Goal: Task Accomplishment & Management: Complete application form

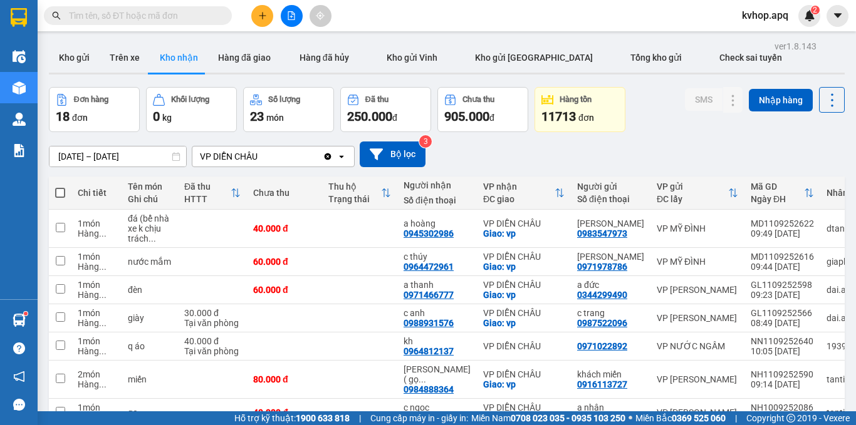
scroll to position [88, 0]
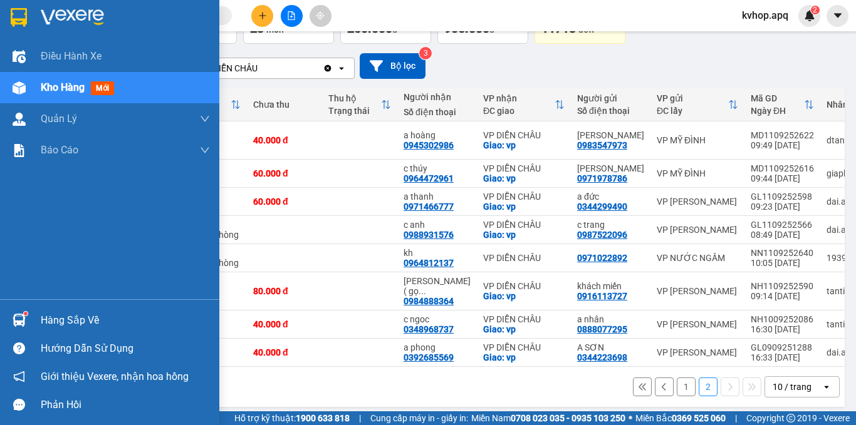
drag, startPoint x: 66, startPoint y: 320, endPoint x: 73, endPoint y: 321, distance: 7.1
click at [67, 321] on div "Hàng sắp về" at bounding box center [125, 320] width 169 height 19
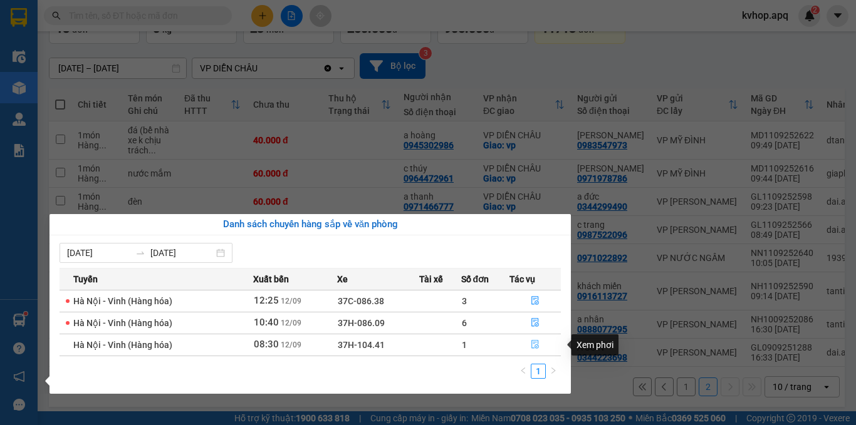
click at [536, 341] on icon "file-done" at bounding box center [535, 345] width 8 height 9
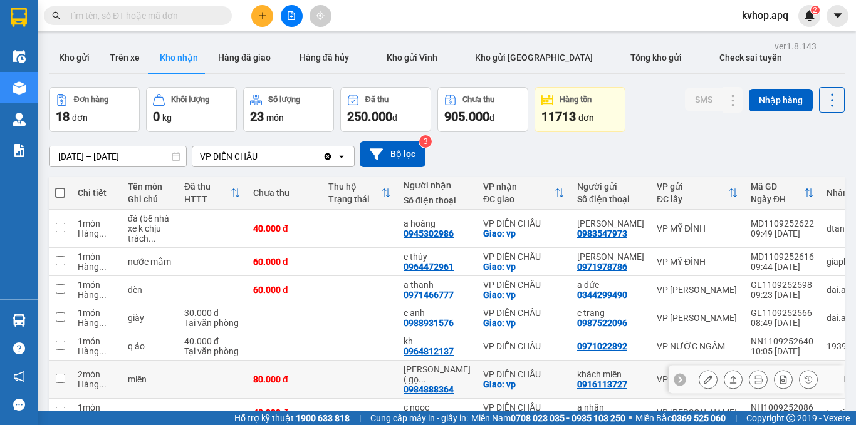
scroll to position [63, 0]
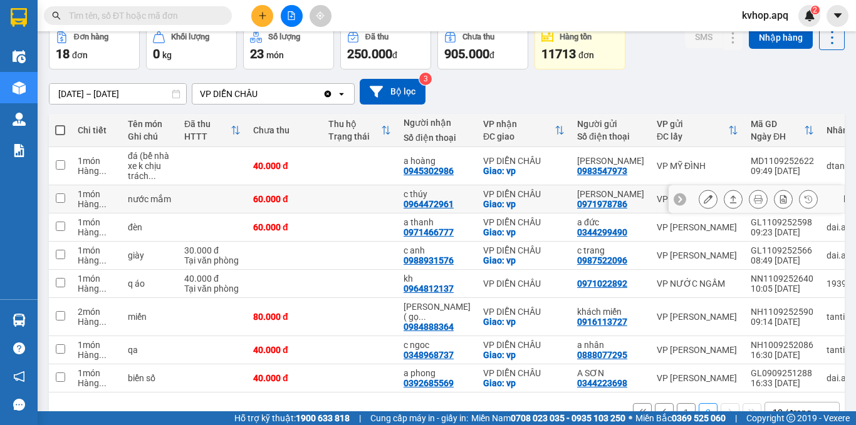
click at [704, 204] on icon at bounding box center [708, 199] width 9 height 9
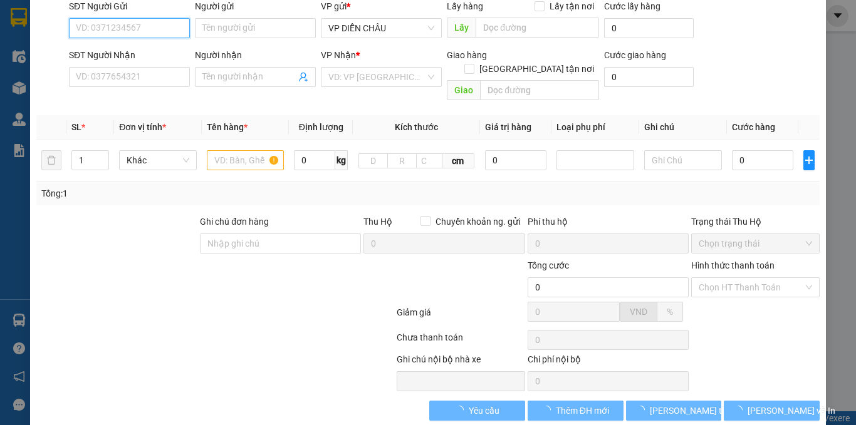
scroll to position [105, 0]
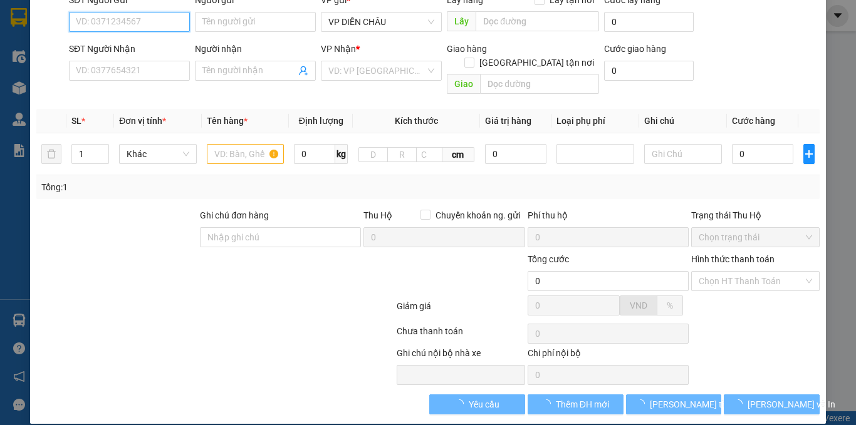
type input "0971978786"
type input "[PERSON_NAME]"
type input "0964472961"
type input "c thúy"
checkbox input "true"
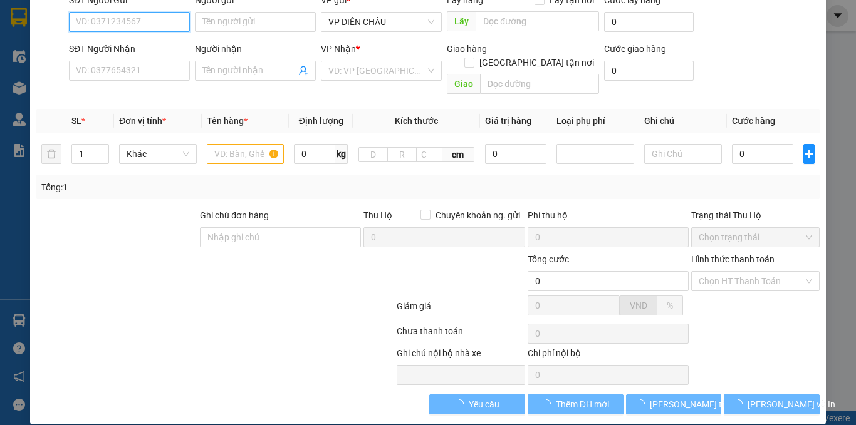
type input "vp"
type input "60.000"
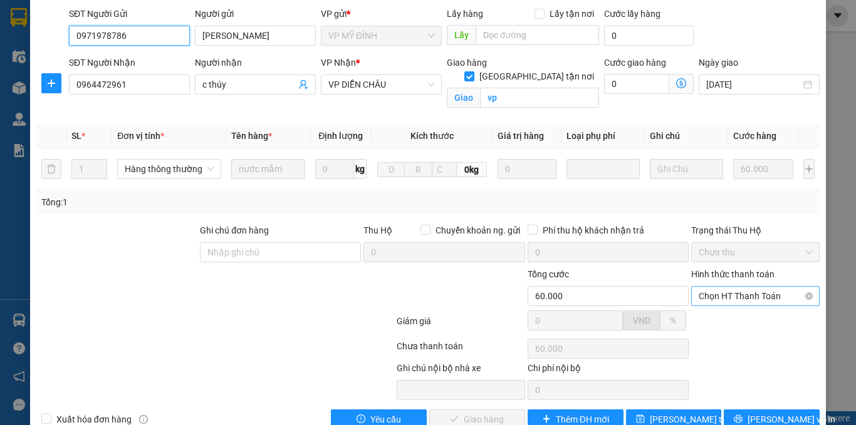
click at [733, 287] on span "Chọn HT Thanh Toán" at bounding box center [755, 296] width 113 height 19
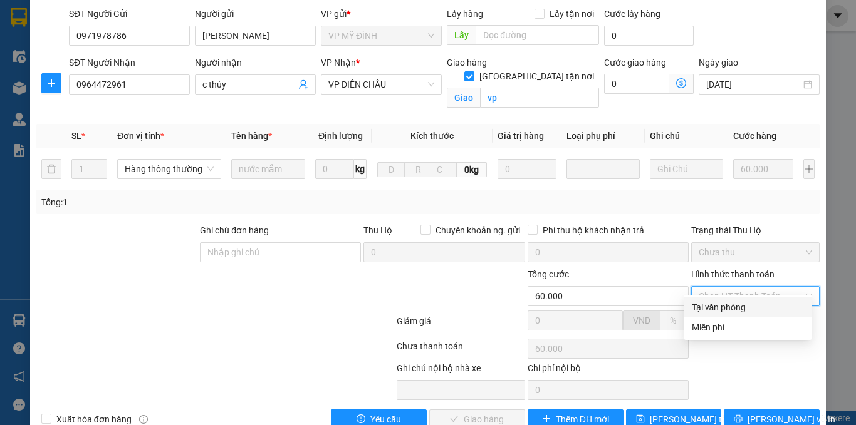
drag, startPoint x: 717, startPoint y: 302, endPoint x: 600, endPoint y: 341, distance: 124.2
click at [717, 303] on div "Tại văn phòng" at bounding box center [748, 308] width 112 height 14
type input "0"
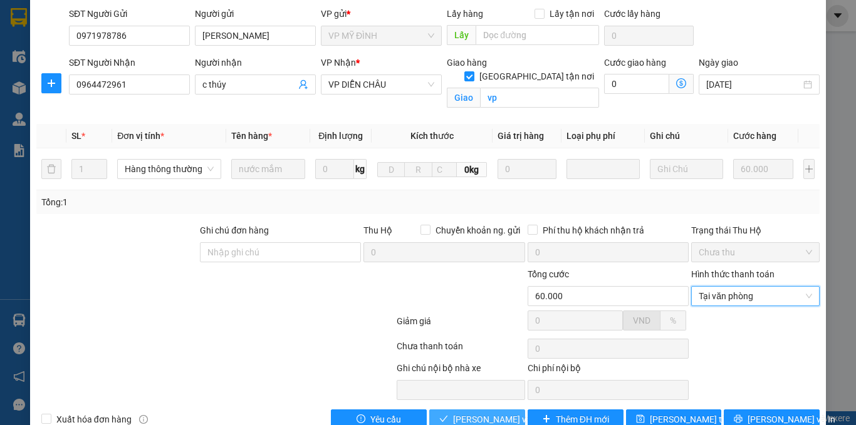
drag, startPoint x: 469, startPoint y: 407, endPoint x: 378, endPoint y: 346, distance: 109.1
click at [467, 413] on span "[PERSON_NAME] và Giao hàng" at bounding box center [513, 420] width 120 height 14
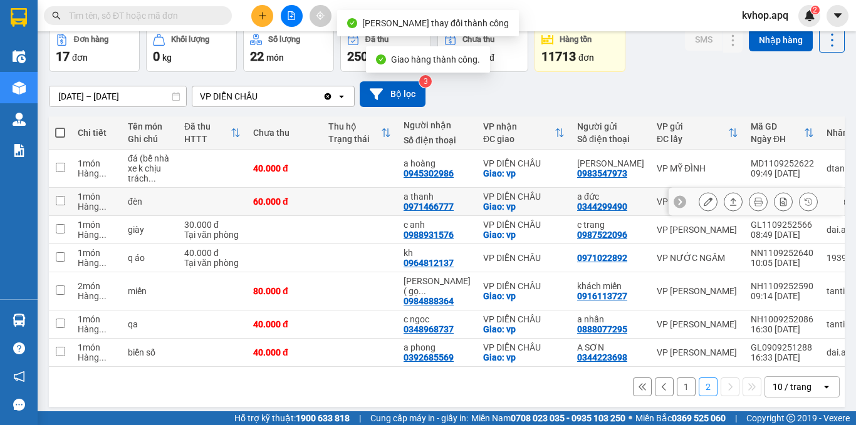
scroll to position [62, 0]
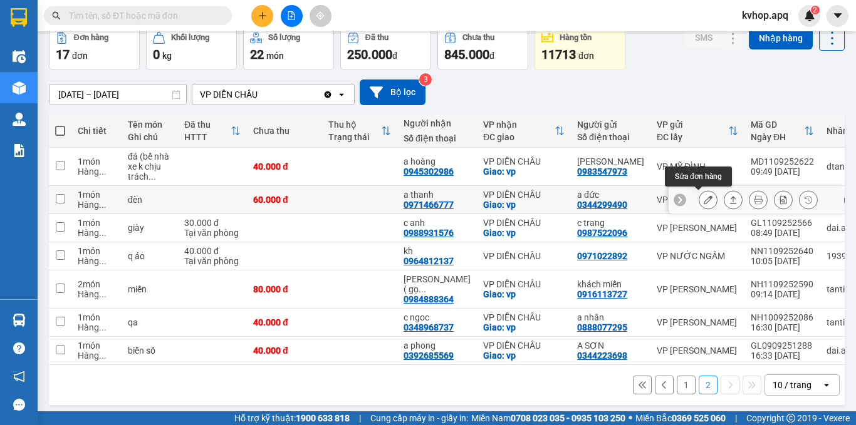
click at [699, 202] on button at bounding box center [708, 200] width 18 height 22
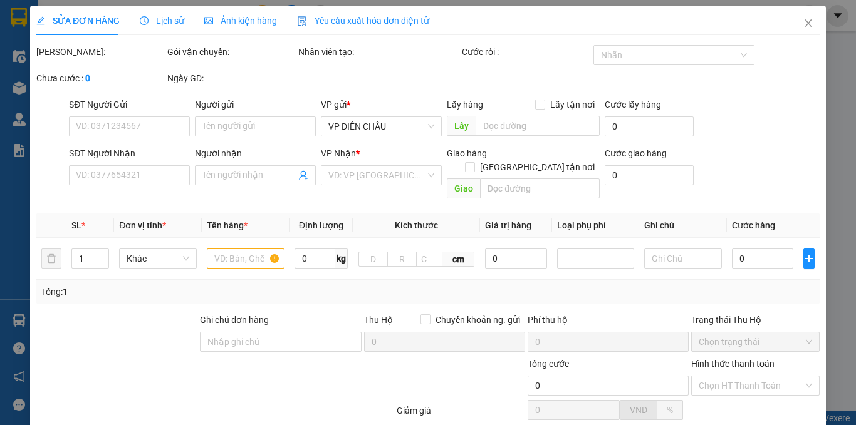
type input "0344299490"
type input "a đức"
type input "0971466777"
type input "a thanh"
checkbox input "true"
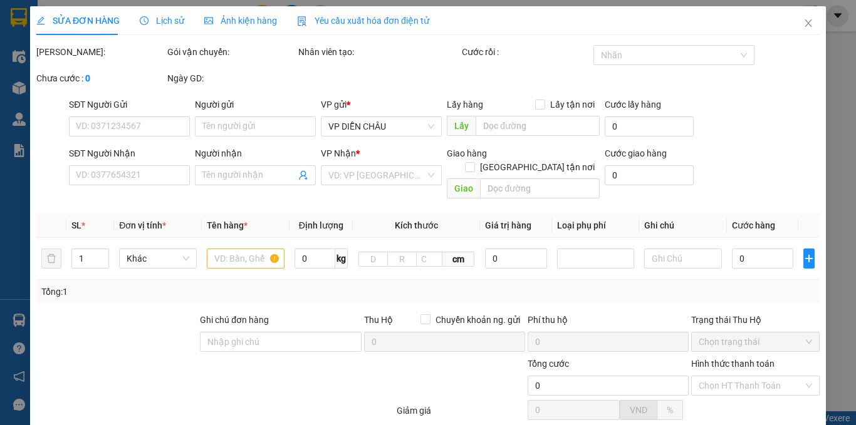
type input "vp"
type input "60.000"
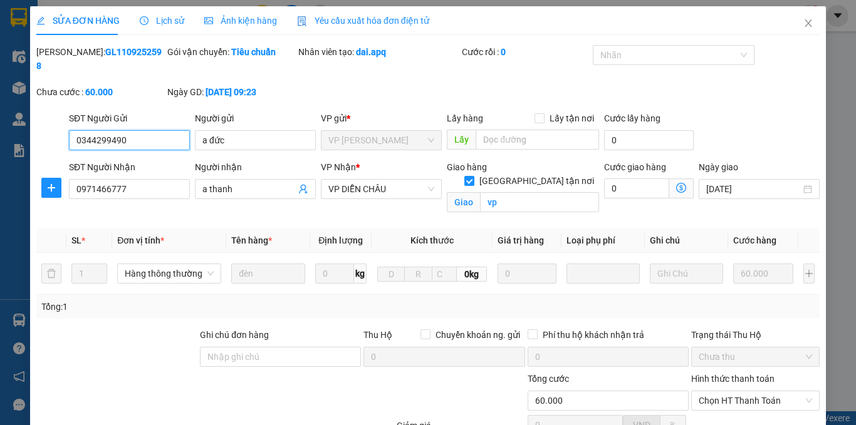
scroll to position [120, 0]
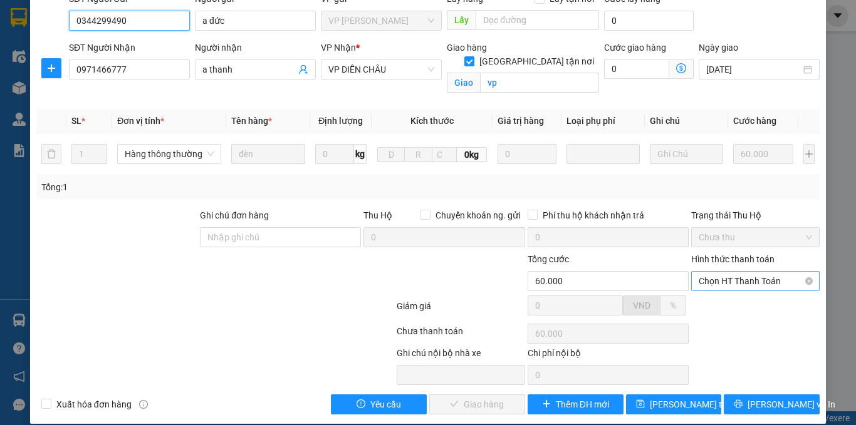
drag, startPoint x: 741, startPoint y: 262, endPoint x: 728, endPoint y: 276, distance: 19.1
click at [741, 272] on span "Chọn HT Thanh Toán" at bounding box center [755, 281] width 113 height 19
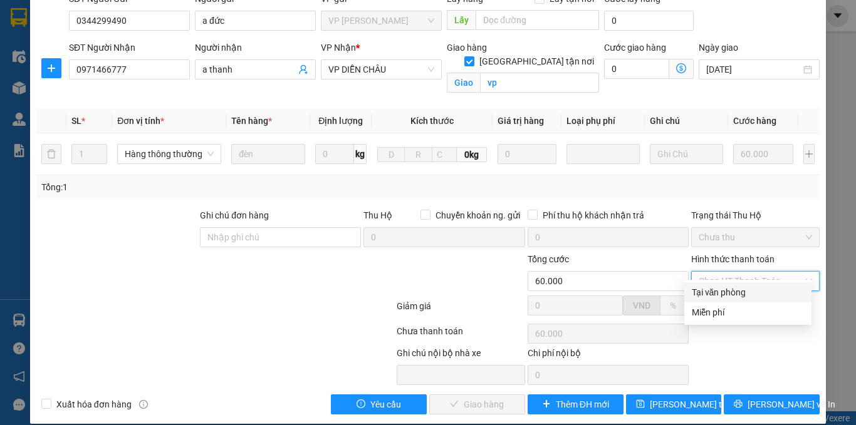
click at [721, 283] on div "Tại văn phòng" at bounding box center [747, 293] width 127 height 20
type input "0"
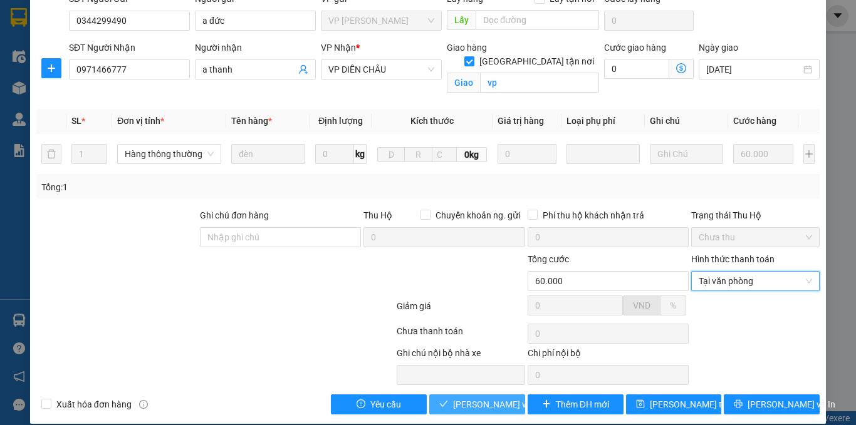
click at [452, 395] on button "[PERSON_NAME] và Giao hàng" at bounding box center [477, 405] width 96 height 20
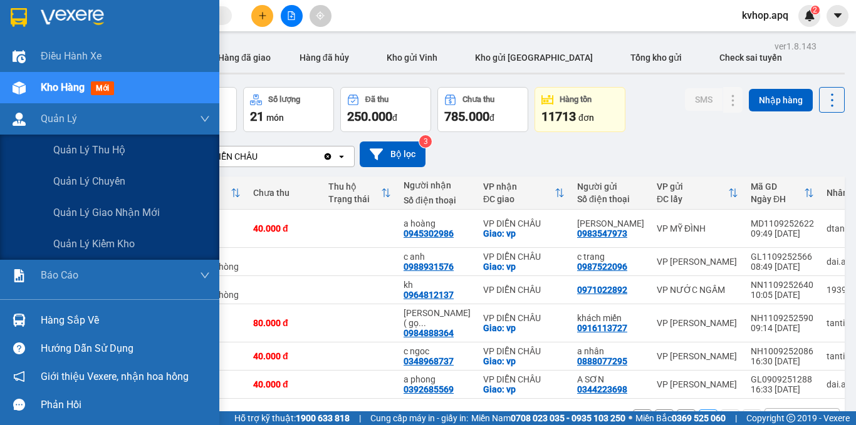
scroll to position [58, 0]
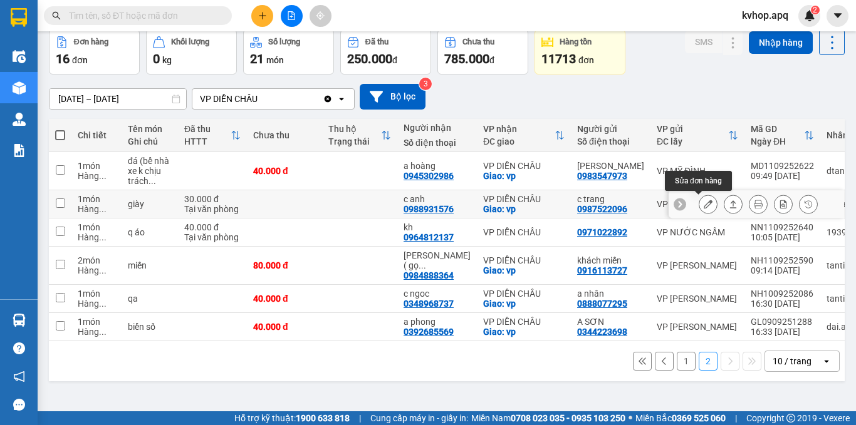
click at [704, 204] on button at bounding box center [708, 205] width 18 height 22
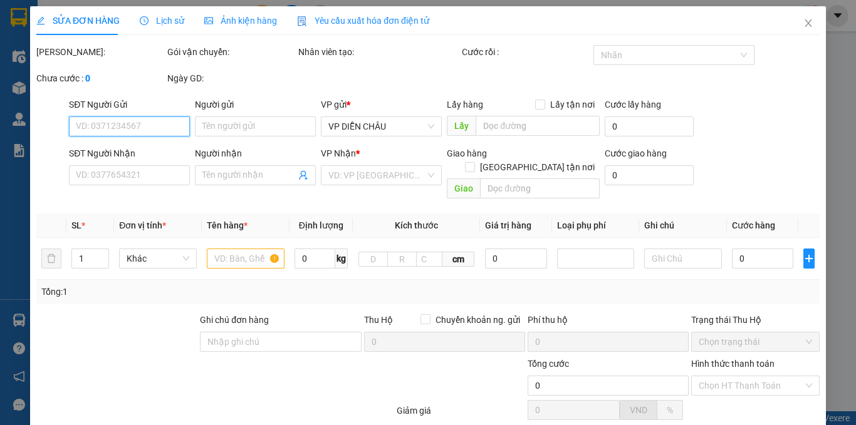
type input "0987522096"
type input "c trang"
type input "0988931576"
type input "c anh"
checkbox input "true"
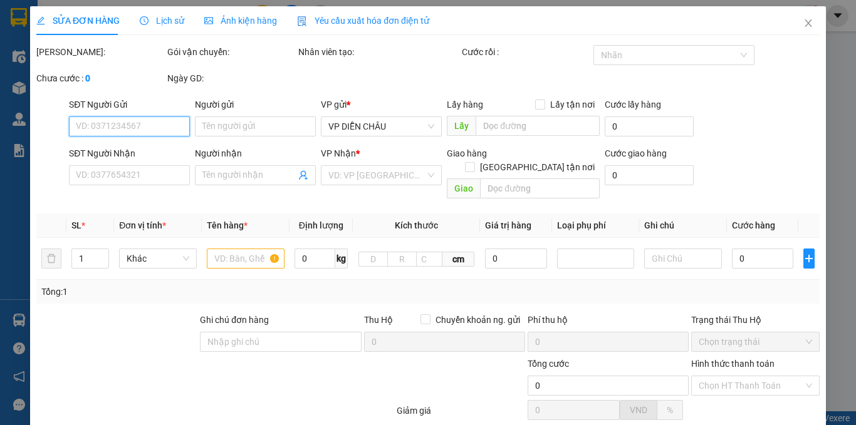
type input "vp"
type input "30.000"
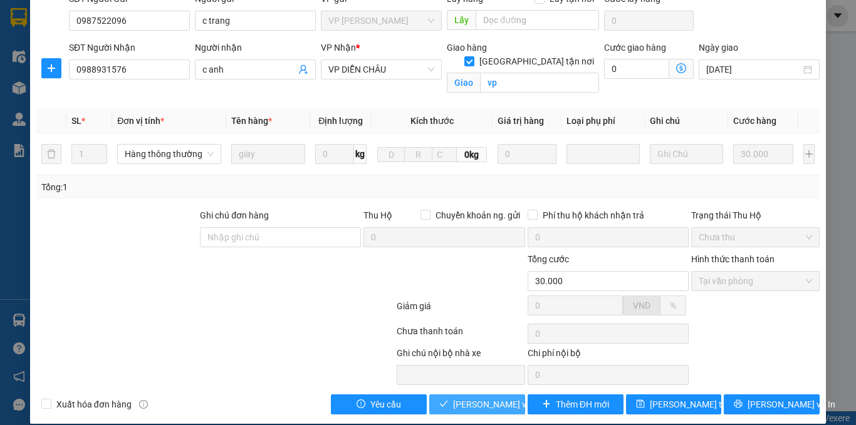
click at [480, 398] on span "[PERSON_NAME] và Giao hàng" at bounding box center [513, 405] width 120 height 14
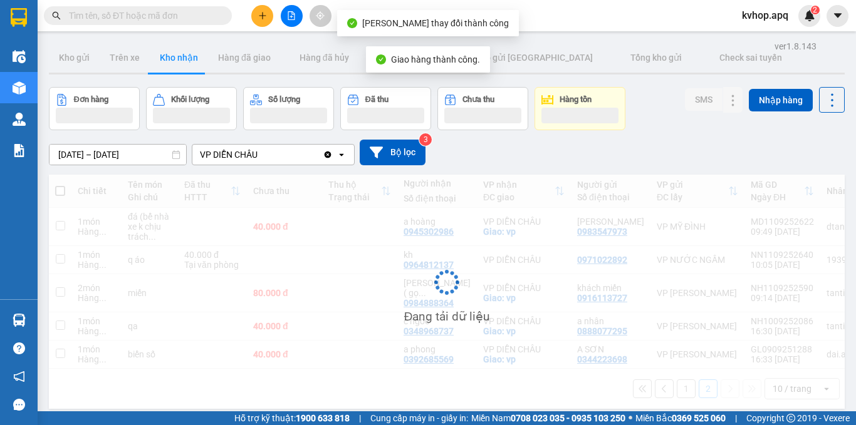
scroll to position [58, 0]
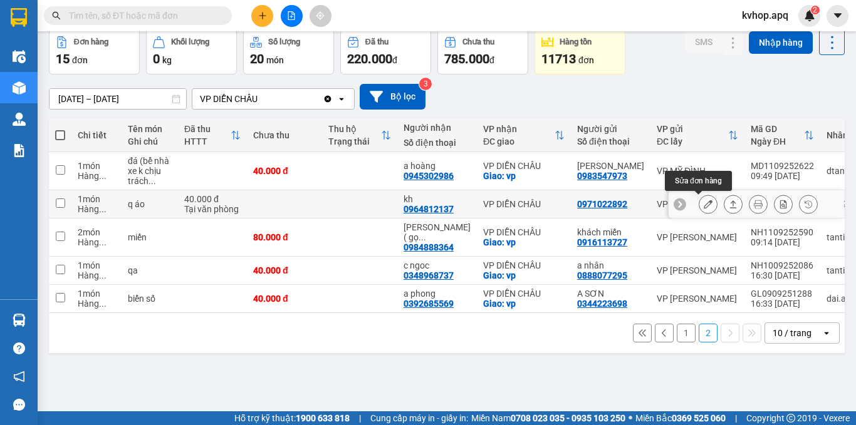
click at [699, 203] on button at bounding box center [708, 205] width 18 height 22
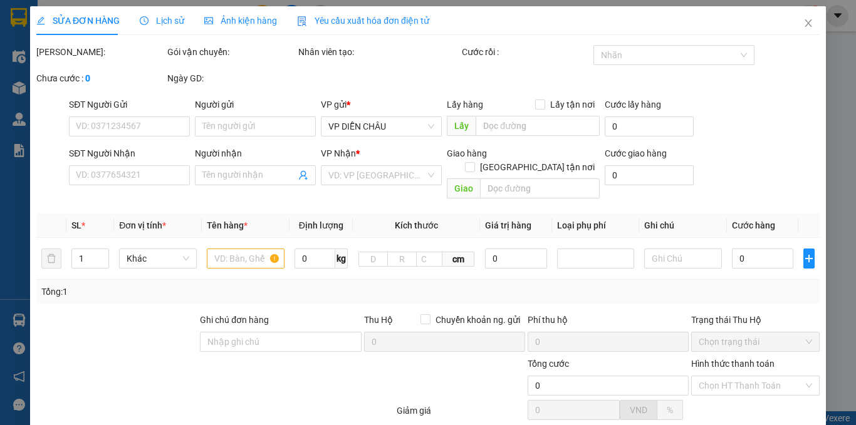
type input "0971022892"
type input "0964812137"
type input "kh"
type input "40.000"
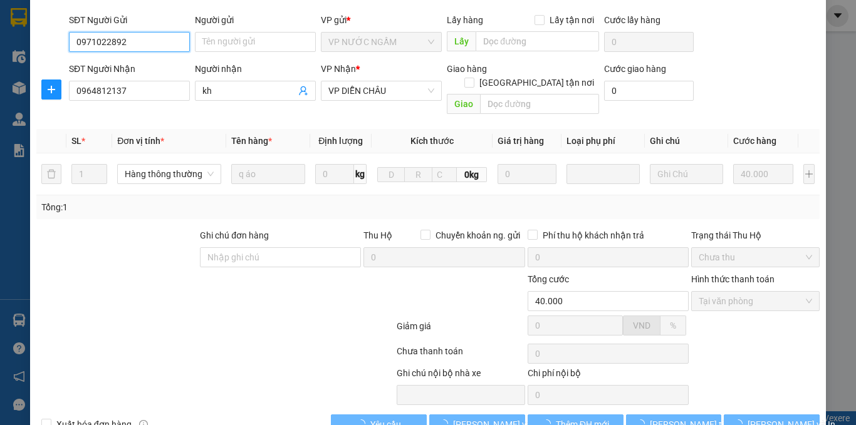
scroll to position [105, 0]
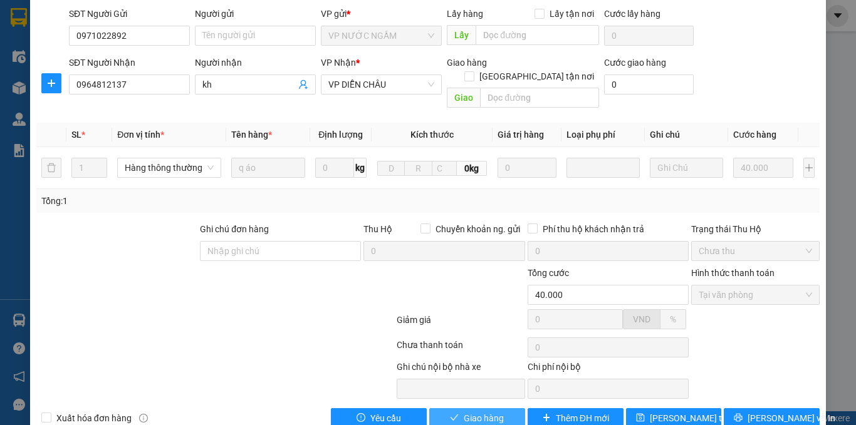
drag, startPoint x: 478, startPoint y: 390, endPoint x: 466, endPoint y: 389, distance: 11.9
click at [476, 412] on span "Giao hàng" at bounding box center [484, 419] width 40 height 14
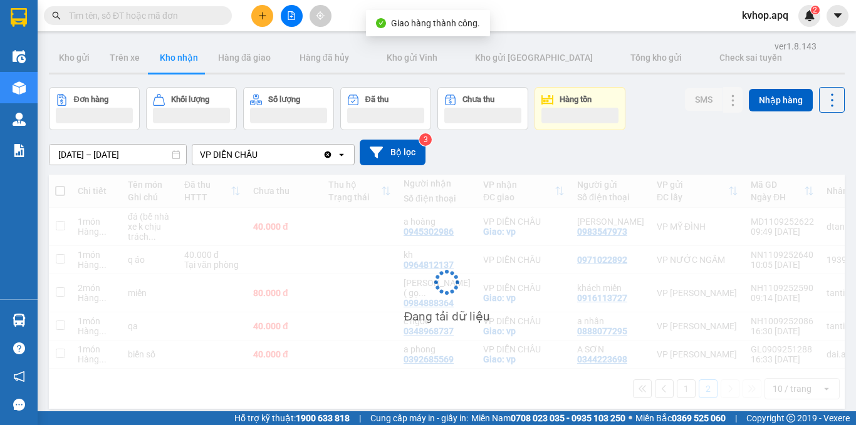
scroll to position [58, 0]
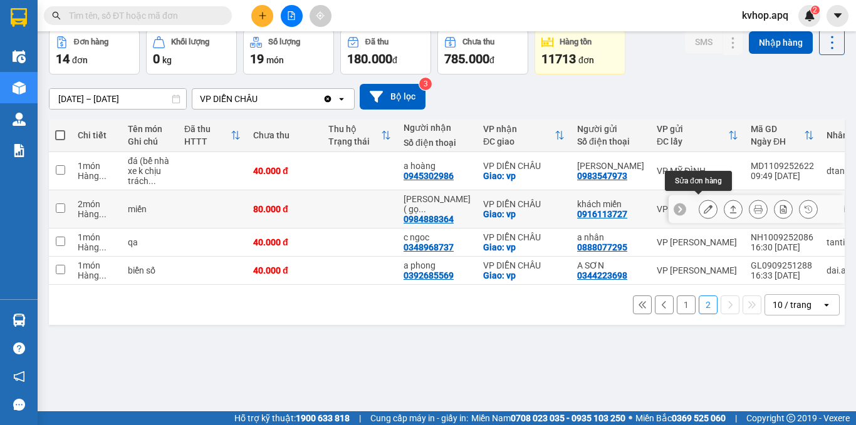
click at [699, 199] on button at bounding box center [708, 210] width 18 height 22
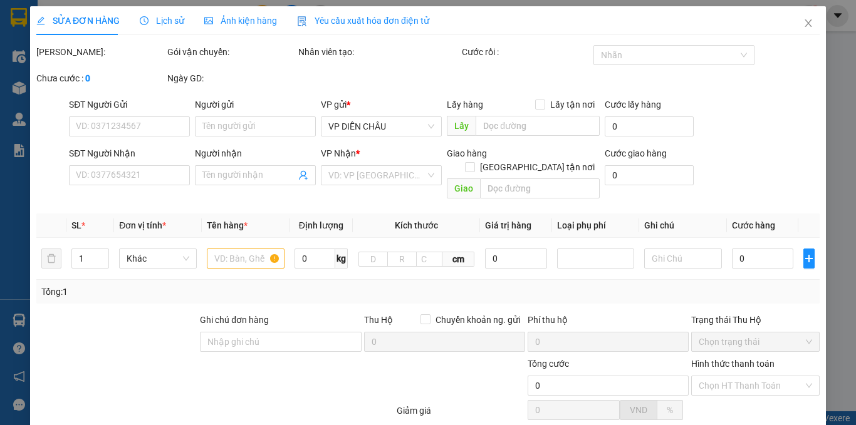
type input "0916113727"
type input "khách miến"
type input "0984888364"
type input "lâm thủy( gọi trước cho khách)"
checkbox input "true"
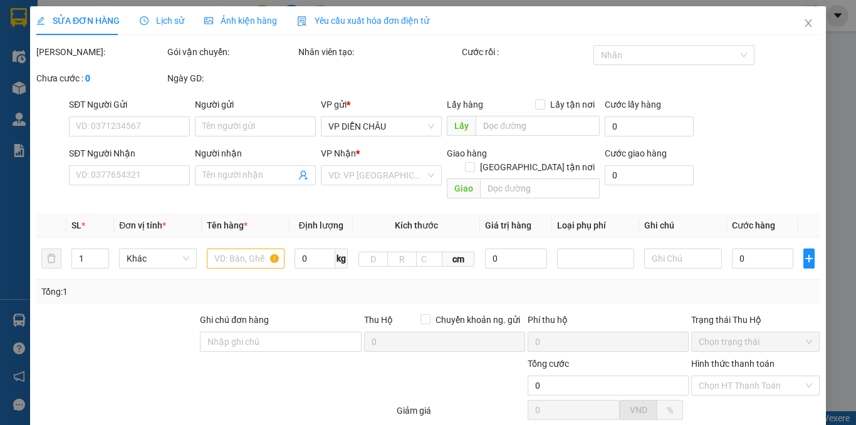
type input "vp"
type input "80.000"
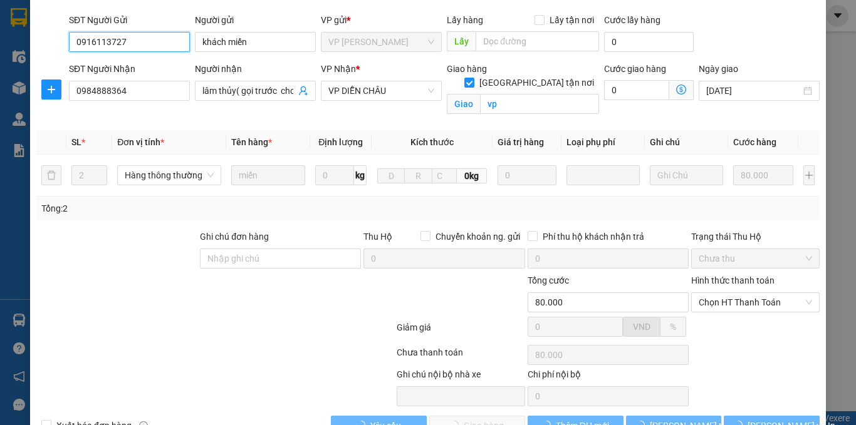
scroll to position [120, 0]
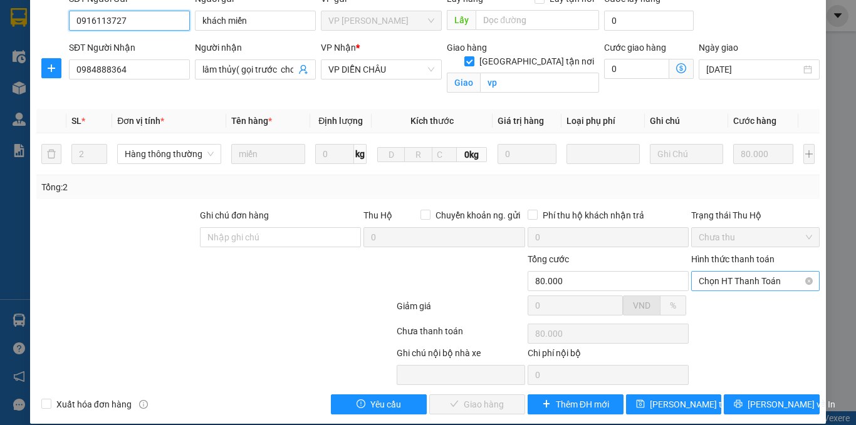
click at [730, 272] on span "Chọn HT Thanh Toán" at bounding box center [755, 281] width 113 height 19
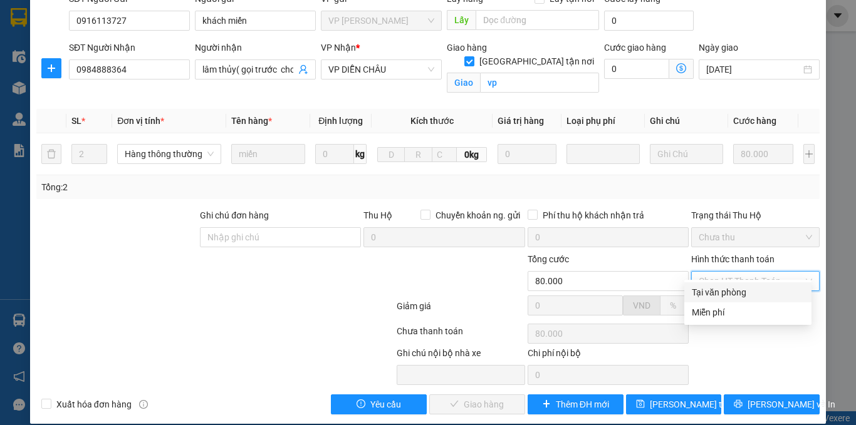
click at [721, 289] on div "Tại văn phòng" at bounding box center [748, 293] width 112 height 14
type input "0"
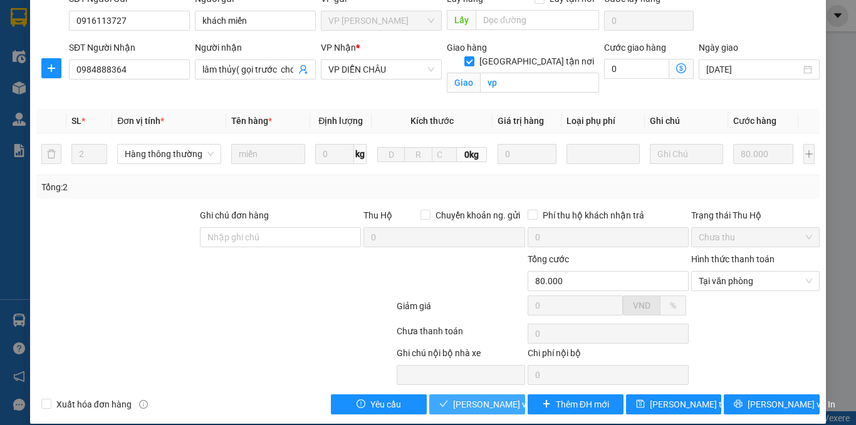
drag, startPoint x: 512, startPoint y: 391, endPoint x: 486, endPoint y: 386, distance: 26.2
click at [505, 398] on span "[PERSON_NAME] và Giao hàng" at bounding box center [513, 405] width 120 height 14
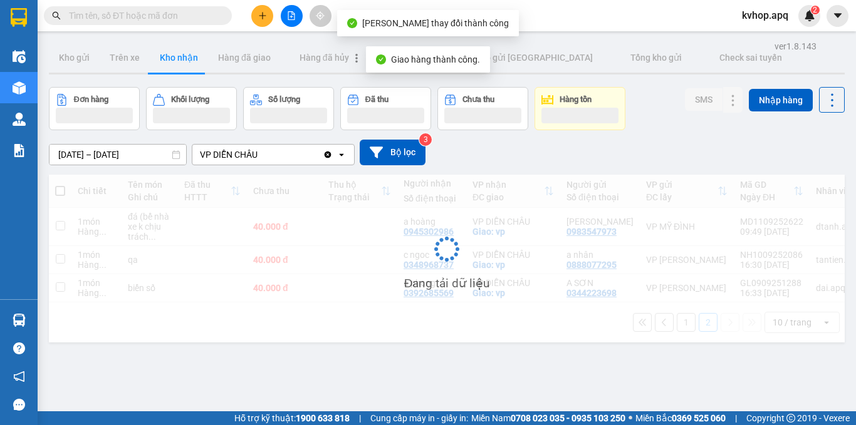
scroll to position [58, 0]
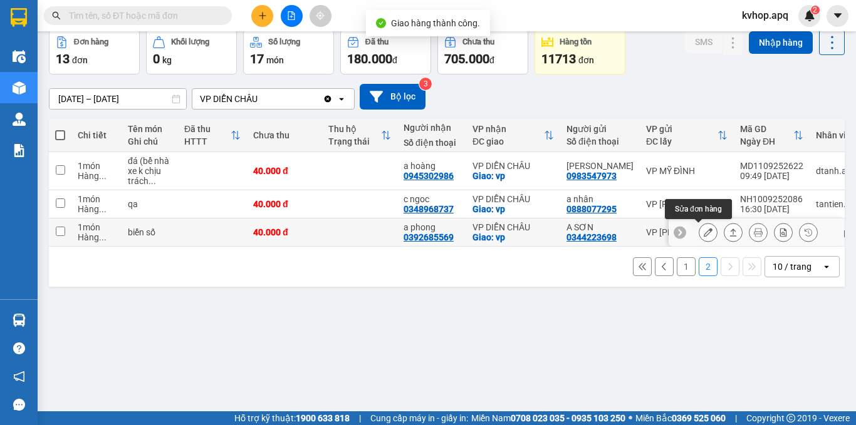
click at [704, 236] on icon at bounding box center [708, 232] width 9 height 9
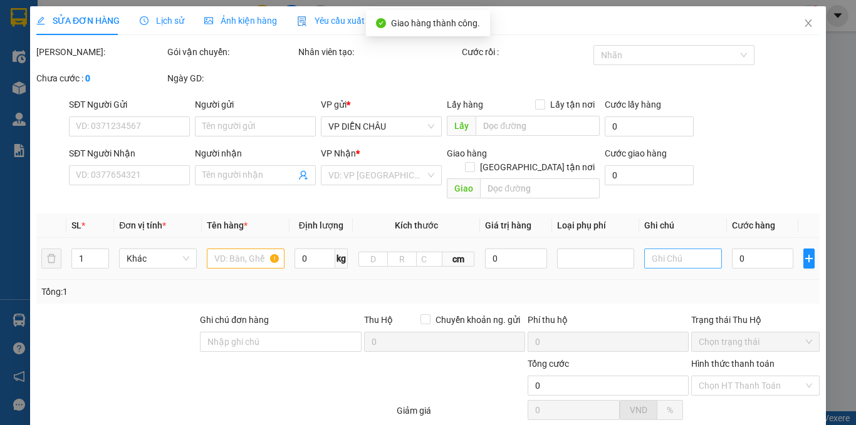
type input "0344223698"
type input "A SƠN"
type input "0392685569"
type input "a phong"
checkbox input "true"
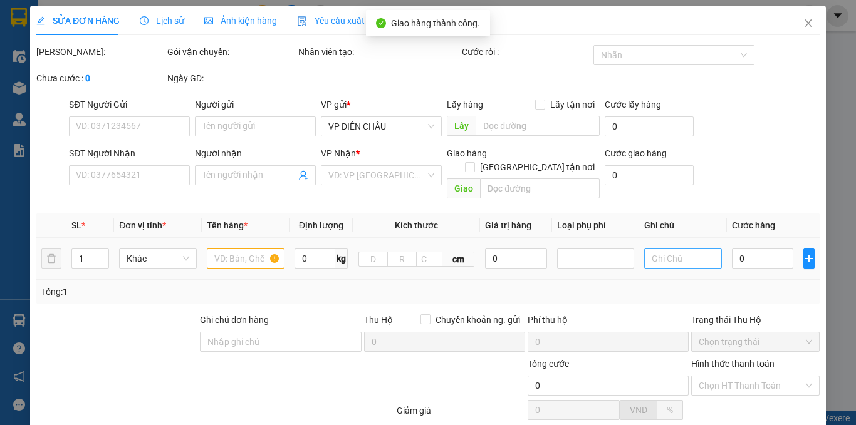
type input "vp"
type input "40.000"
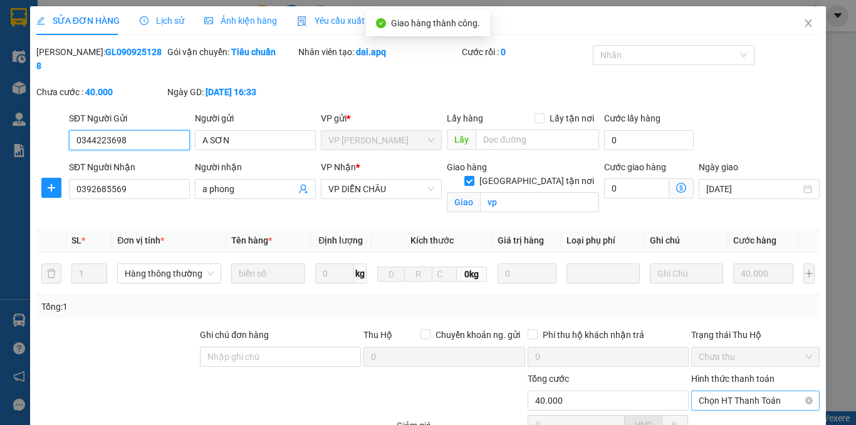
scroll to position [120, 0]
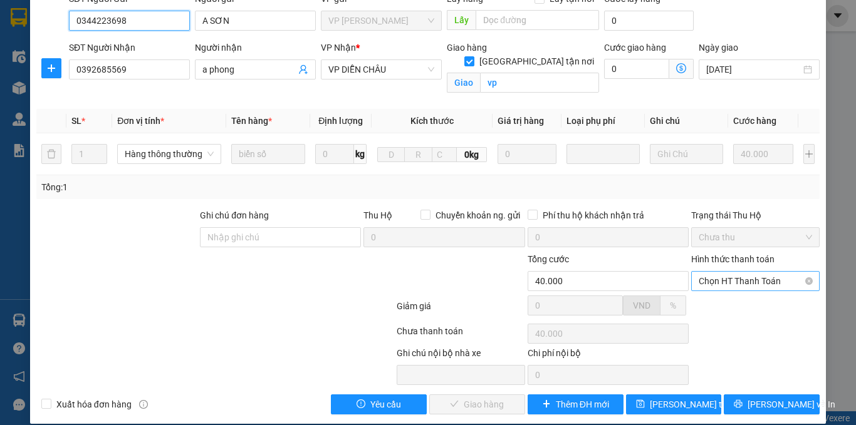
drag, startPoint x: 714, startPoint y: 264, endPoint x: 715, endPoint y: 276, distance: 12.0
click at [715, 272] on span "Chọn HT Thanh Toán" at bounding box center [755, 281] width 113 height 19
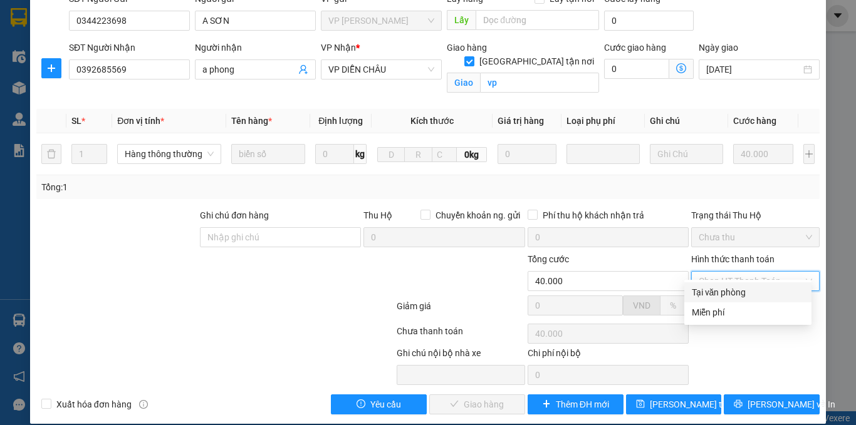
click at [717, 290] on div "Tại văn phòng" at bounding box center [748, 293] width 112 height 14
type input "0"
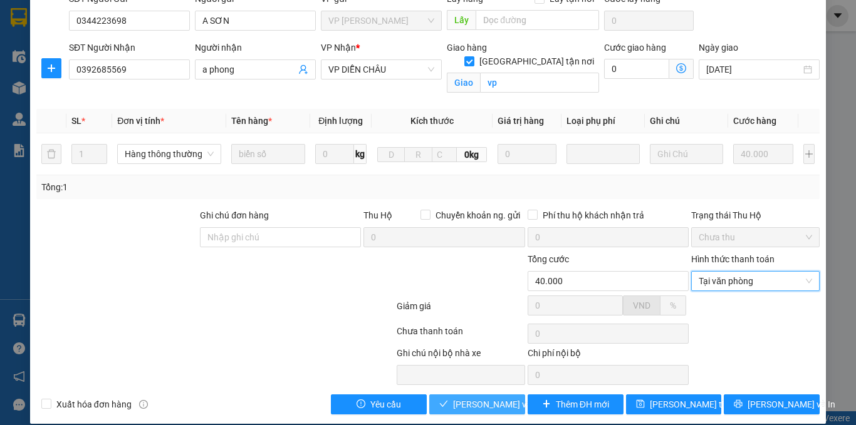
click at [464, 395] on button "[PERSON_NAME] và Giao hàng" at bounding box center [477, 405] width 96 height 20
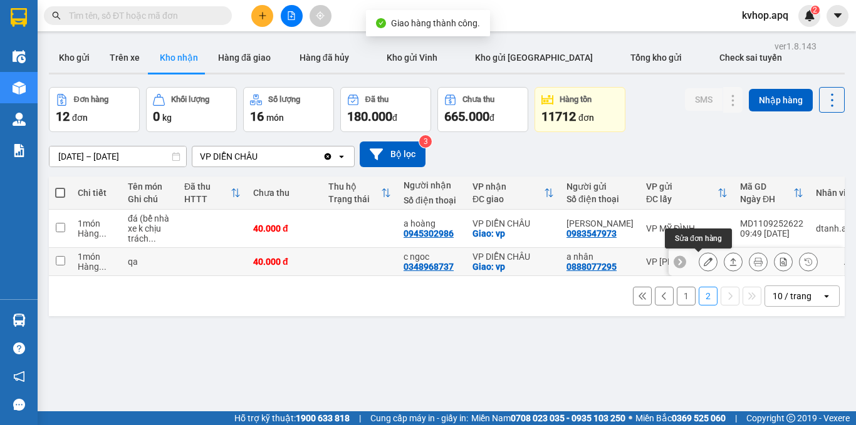
click at [704, 262] on icon at bounding box center [708, 262] width 9 height 9
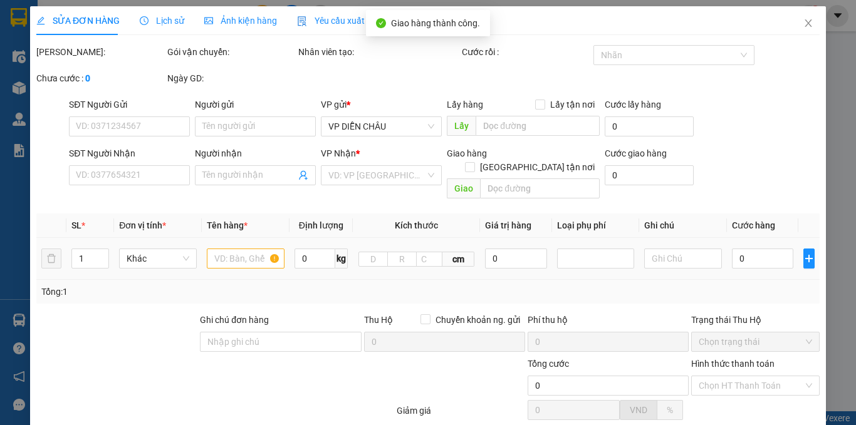
type input "0888077295"
type input "a nhân"
type input "0348968737"
type input "c ngoc"
checkbox input "true"
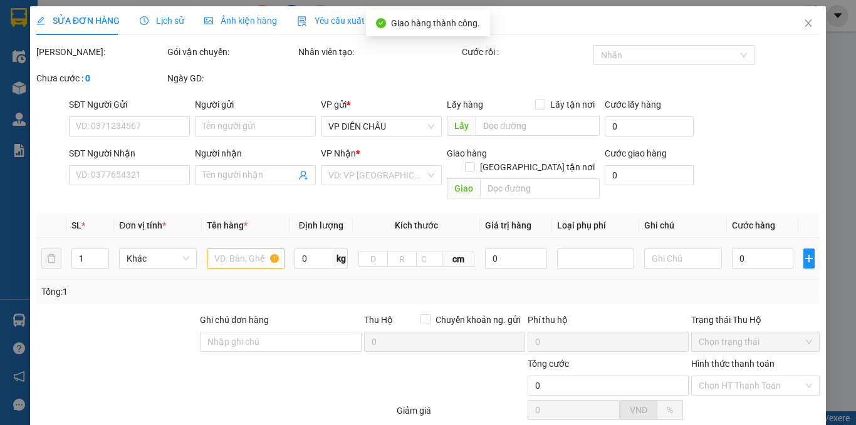
type input "vp"
type input "40.000"
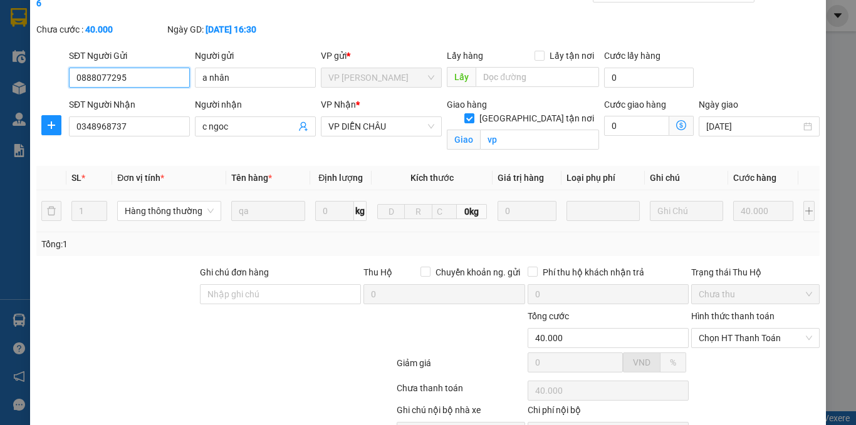
scroll to position [120, 0]
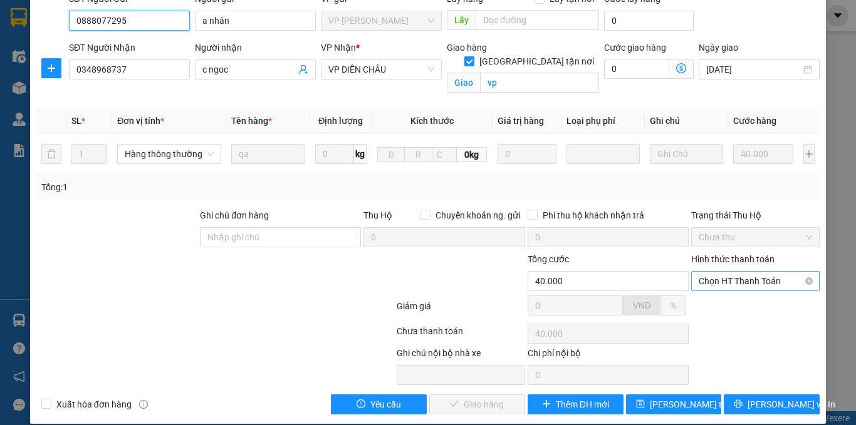
drag, startPoint x: 753, startPoint y: 262, endPoint x: 747, endPoint y: 273, distance: 12.1
click at [752, 272] on span "Chọn HT Thanh Toán" at bounding box center [755, 281] width 113 height 19
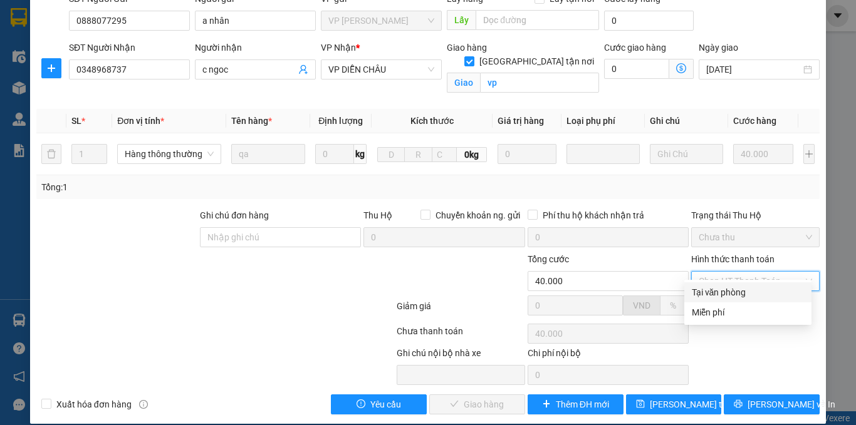
click at [728, 291] on div "Tại văn phòng" at bounding box center [748, 293] width 112 height 14
type input "0"
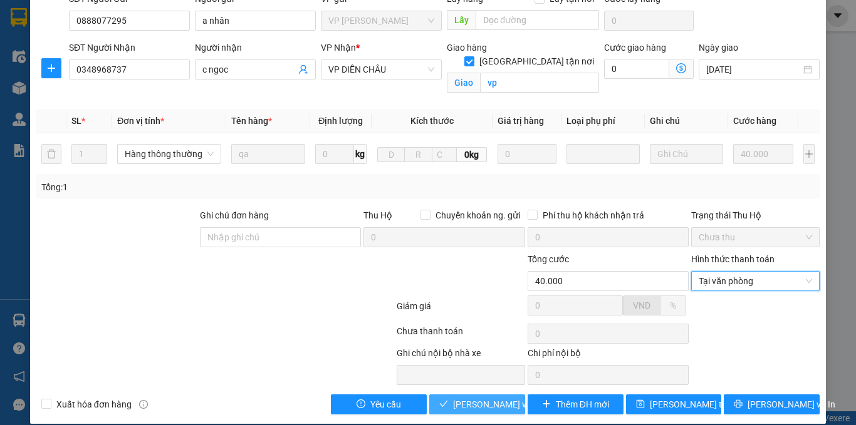
click at [482, 398] on span "[PERSON_NAME] và Giao hàng" at bounding box center [513, 405] width 120 height 14
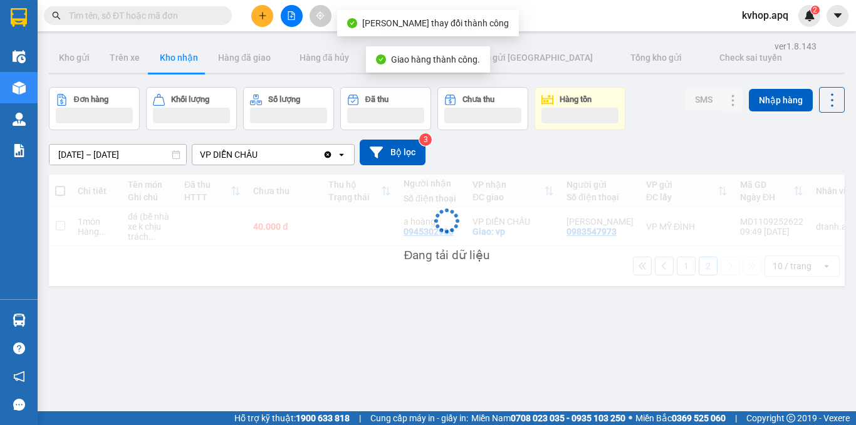
scroll to position [58, 0]
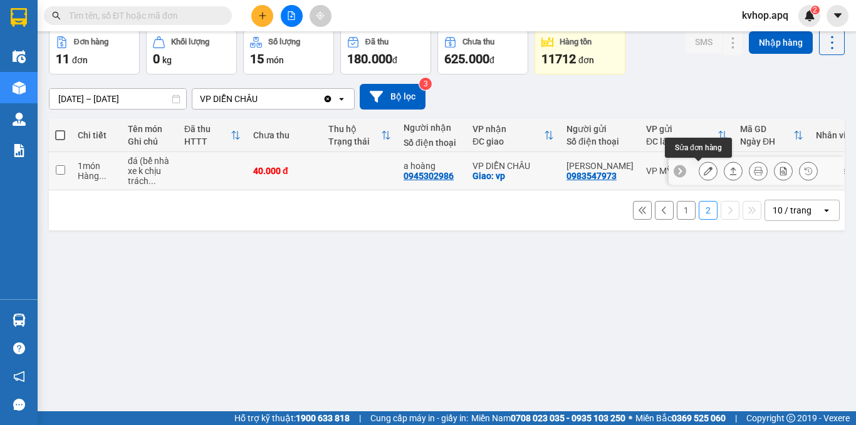
click at [704, 174] on icon at bounding box center [708, 171] width 9 height 9
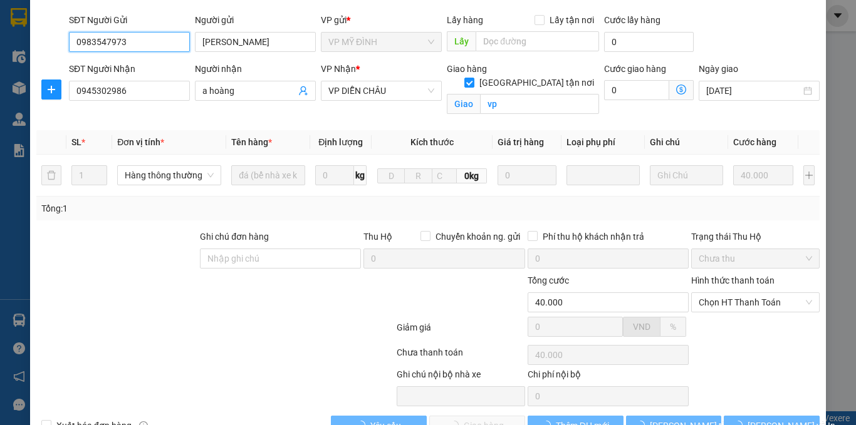
scroll to position [120, 0]
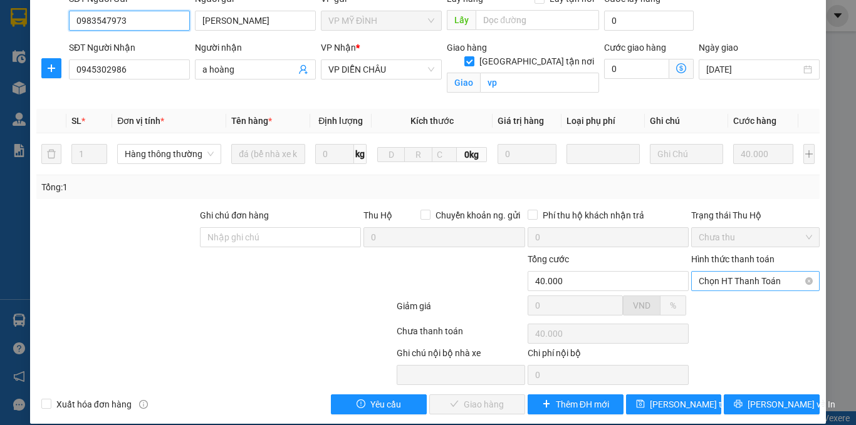
click at [720, 272] on span "Chọn HT Thanh Toán" at bounding box center [755, 281] width 113 height 19
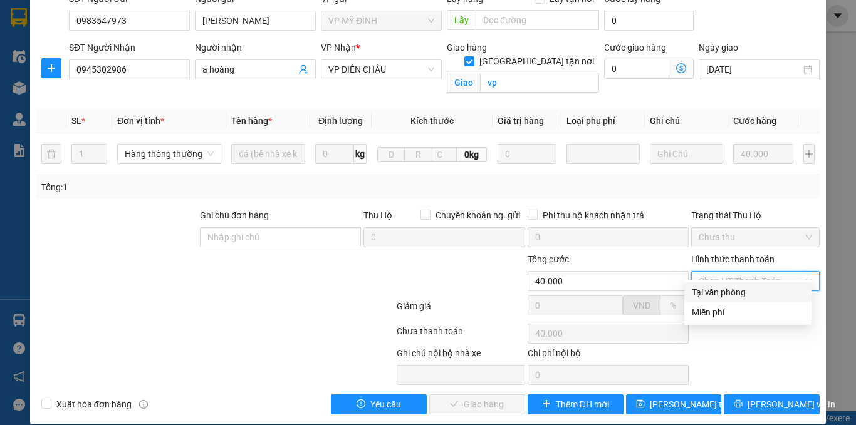
drag, startPoint x: 721, startPoint y: 287, endPoint x: 713, endPoint y: 318, distance: 32.2
click at [732, 301] on div "Tại văn phòng" at bounding box center [747, 293] width 127 height 20
type input "0"
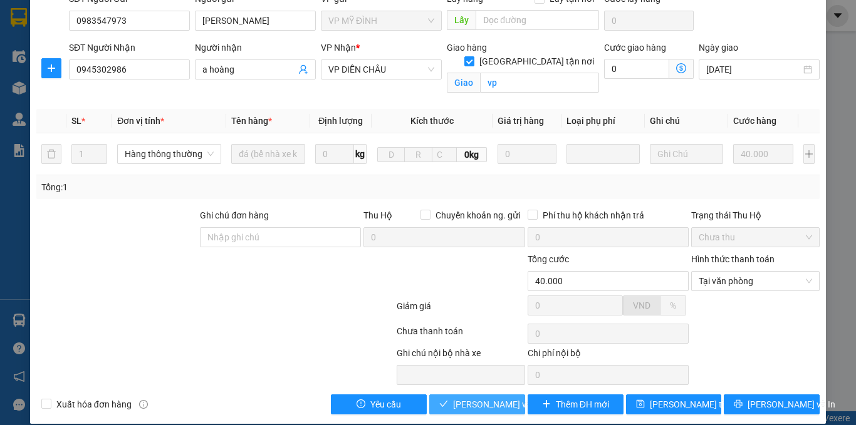
drag, startPoint x: 477, startPoint y: 397, endPoint x: 459, endPoint y: 389, distance: 20.2
click at [477, 398] on span "[PERSON_NAME] và Giao hàng" at bounding box center [513, 405] width 120 height 14
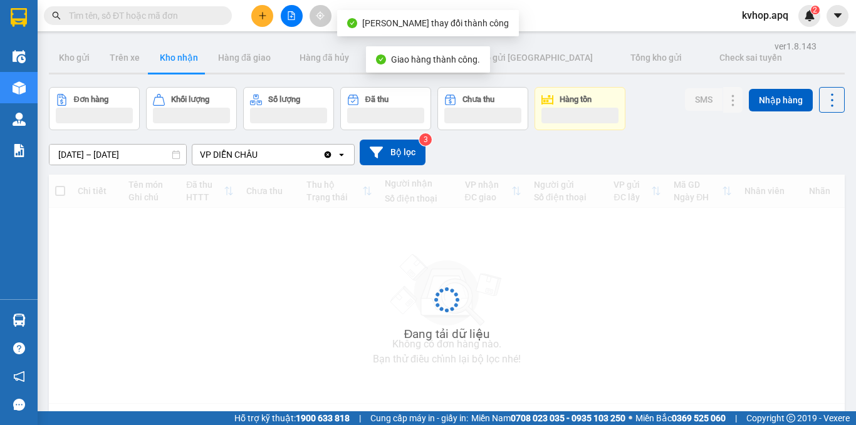
scroll to position [58, 0]
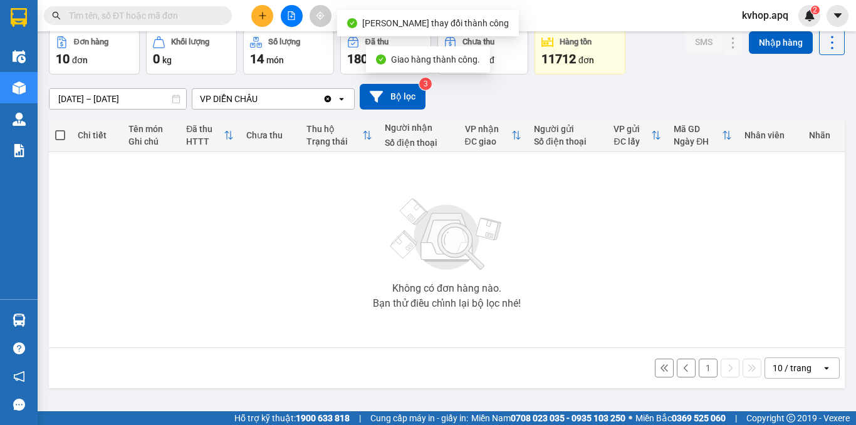
click at [699, 369] on button "1" at bounding box center [708, 368] width 19 height 19
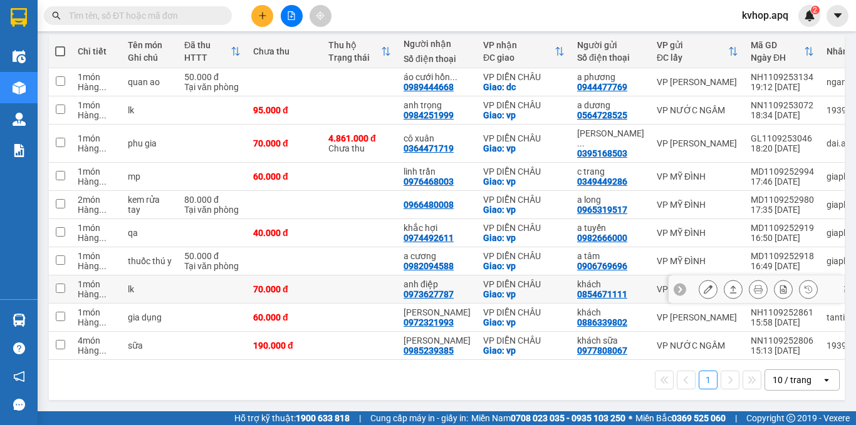
scroll to position [147, 0]
click at [704, 315] on icon at bounding box center [708, 317] width 9 height 9
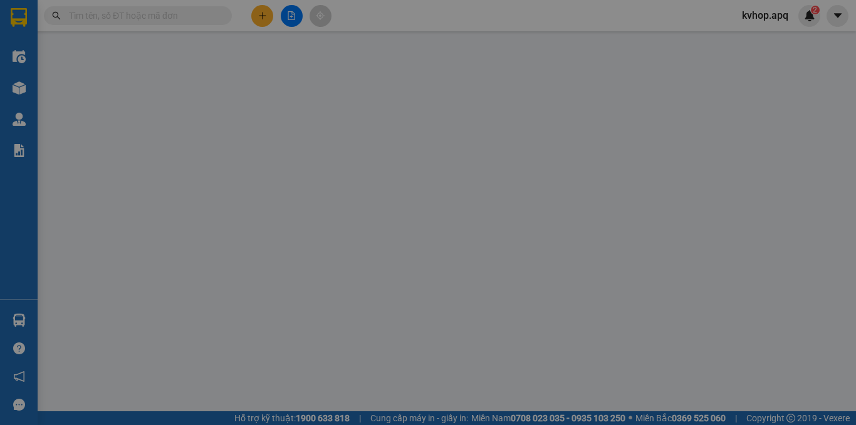
type input "0886339802"
type input "khách"
type input "0972321993"
type input "[PERSON_NAME]"
checkbox input "true"
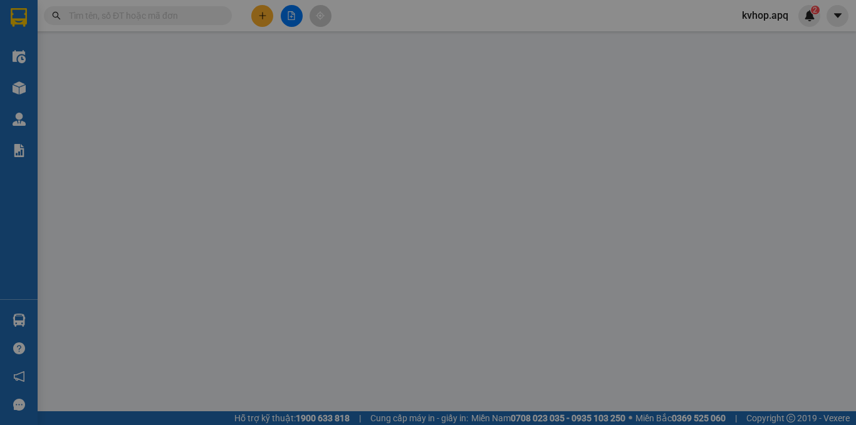
type input "vp"
type input "60.000"
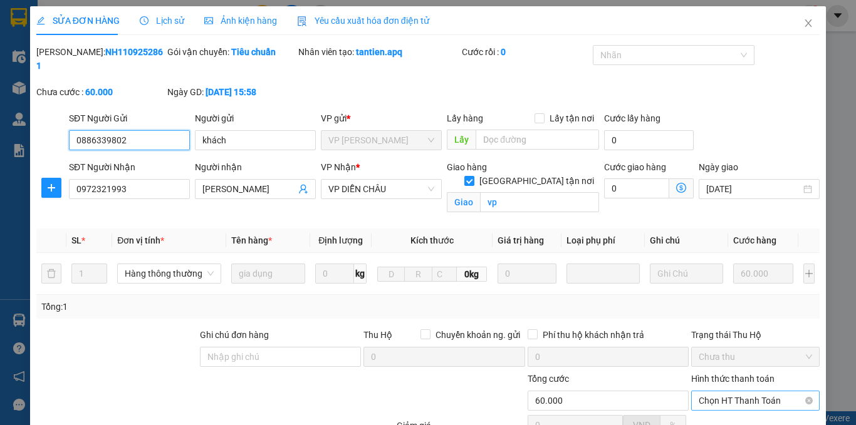
scroll to position [120, 0]
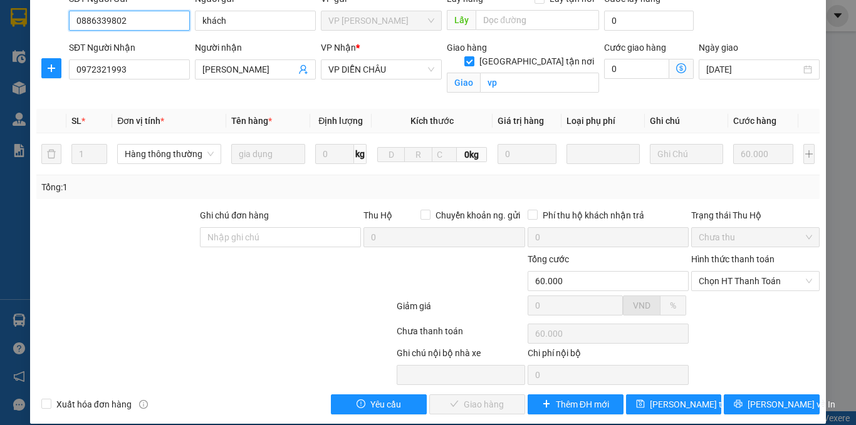
drag, startPoint x: 734, startPoint y: 272, endPoint x: 727, endPoint y: 281, distance: 10.8
click at [732, 273] on span "Chọn HT Thanh Toán" at bounding box center [755, 281] width 113 height 19
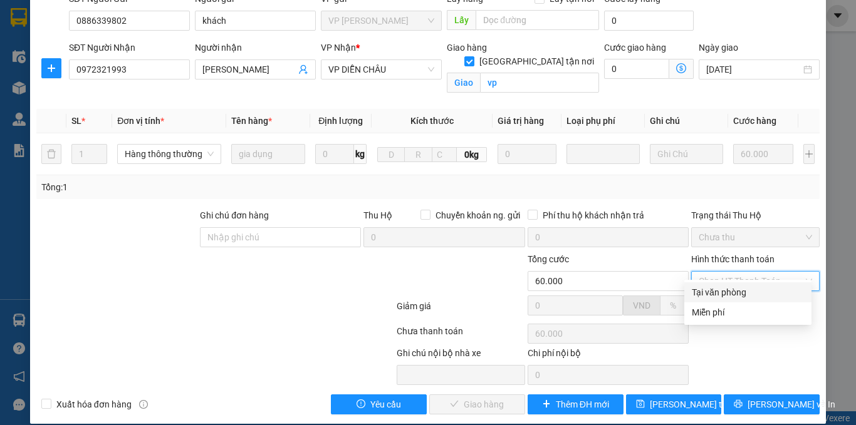
click at [718, 296] on div "Tại văn phòng" at bounding box center [748, 293] width 112 height 14
type input "0"
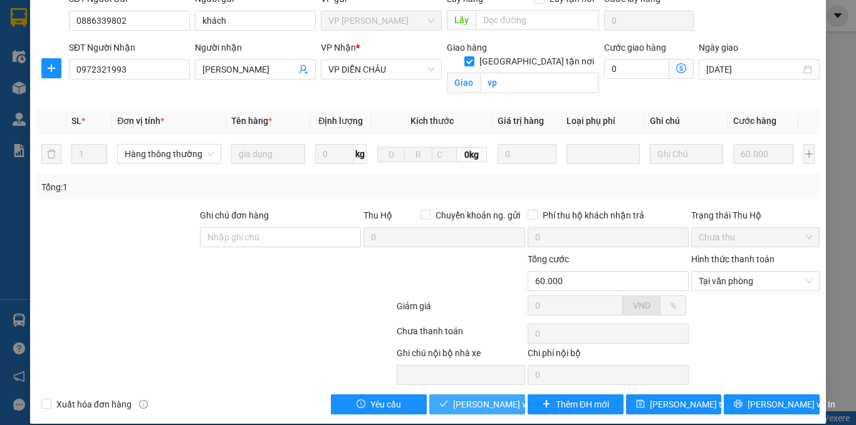
click at [471, 398] on span "[PERSON_NAME] và Giao hàng" at bounding box center [513, 405] width 120 height 14
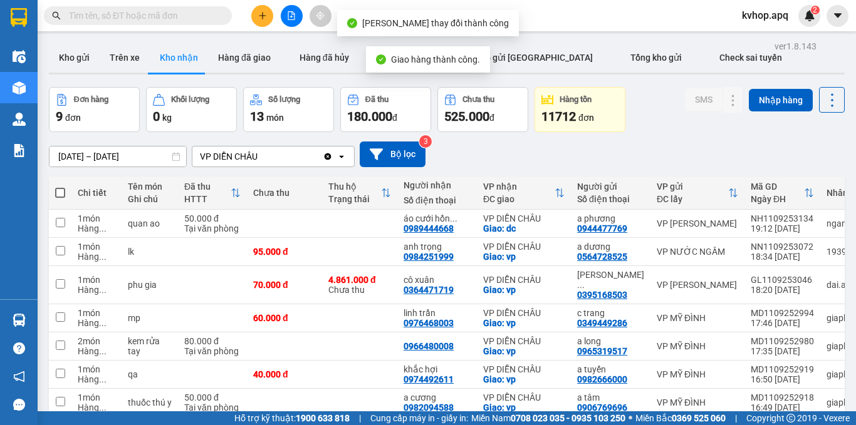
scroll to position [118, 0]
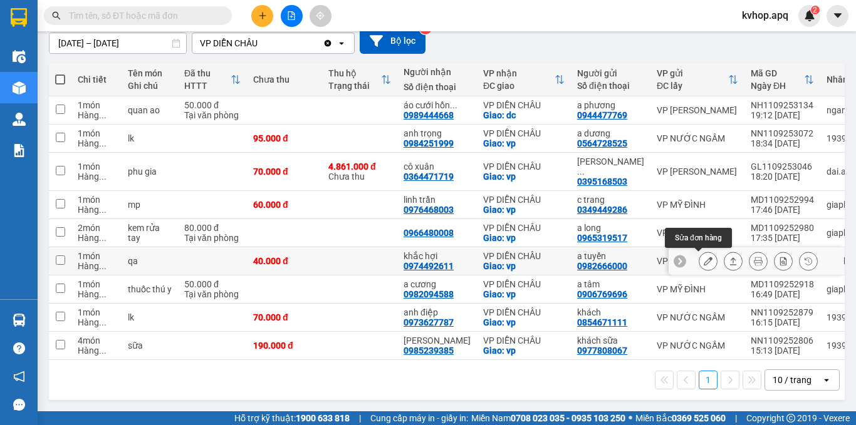
click at [699, 258] on button at bounding box center [708, 262] width 18 height 22
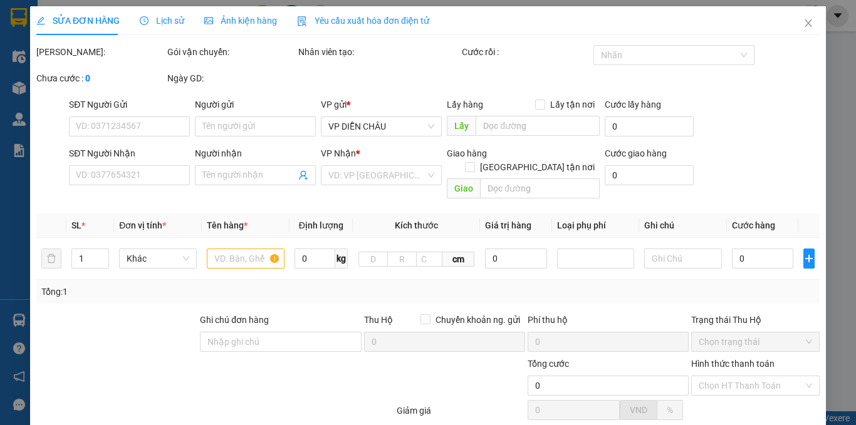
scroll to position [98, 0]
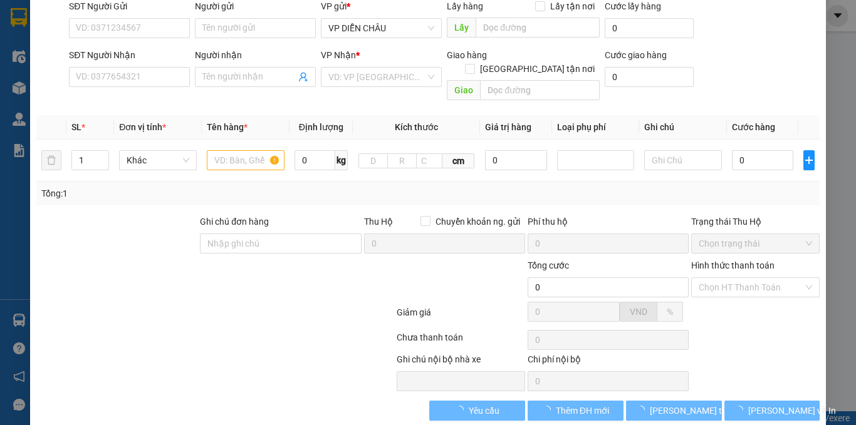
type input "0982666000"
type input "a tuyến"
type input "0974492611"
type input "khắc hợi"
checkbox input "true"
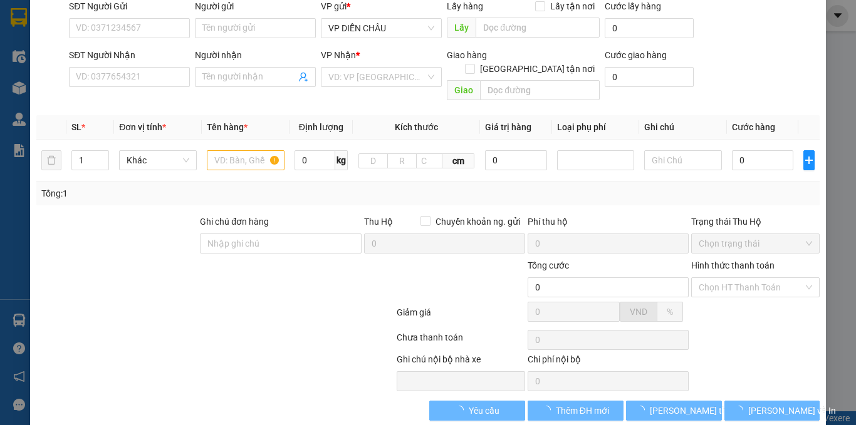
type input "vp"
type input "40.000"
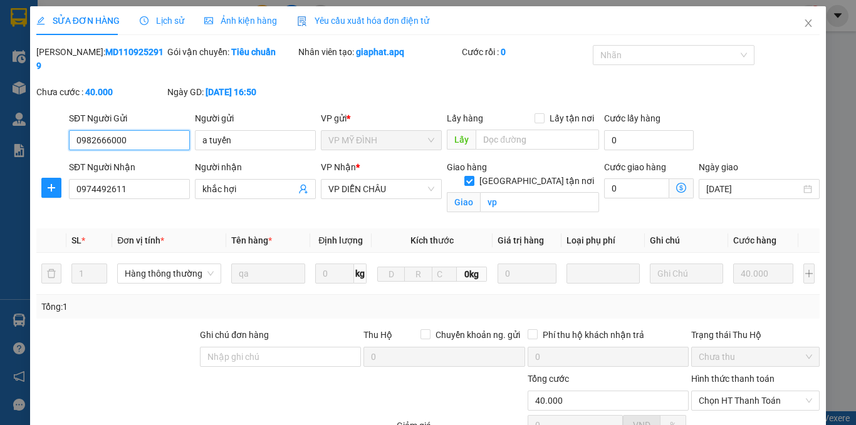
scroll to position [120, 0]
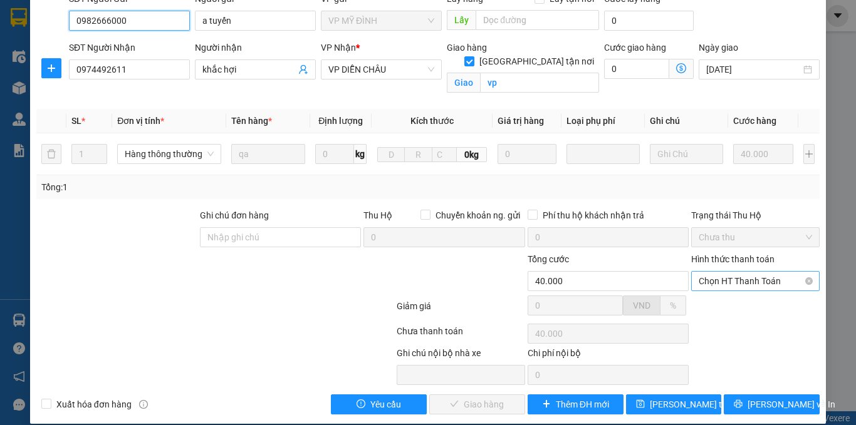
click at [748, 272] on span "Chọn HT Thanh Toán" at bounding box center [755, 281] width 113 height 19
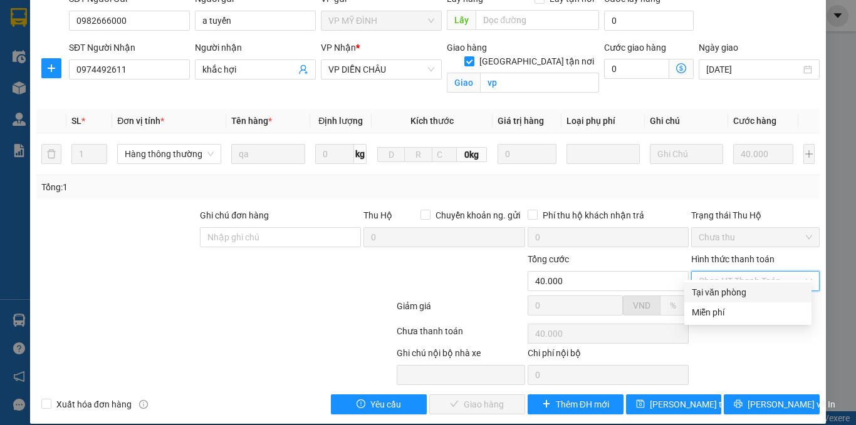
click at [722, 289] on div "Tại văn phòng" at bounding box center [748, 293] width 112 height 14
type input "0"
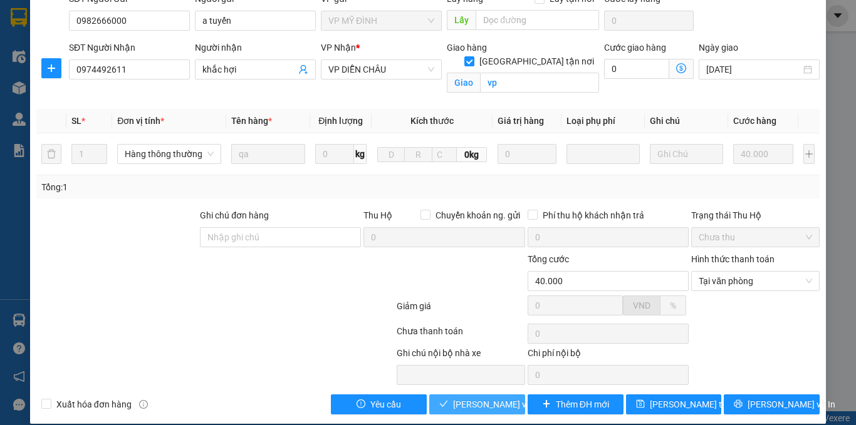
click at [492, 398] on span "[PERSON_NAME] và Giao hàng" at bounding box center [513, 405] width 120 height 14
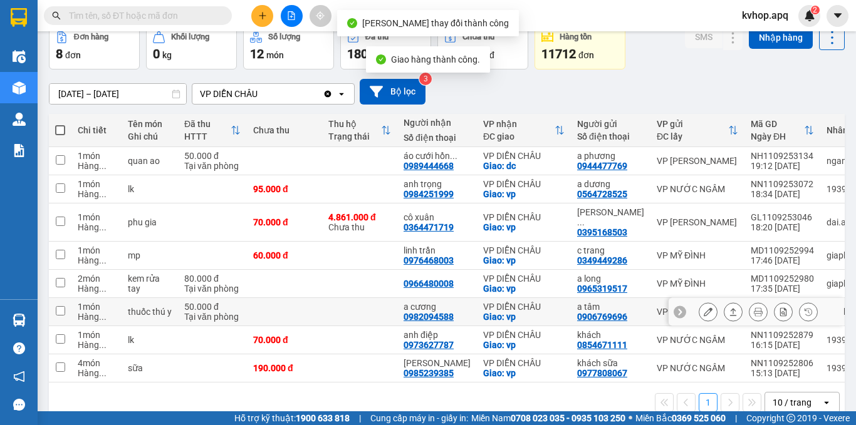
scroll to position [90, 0]
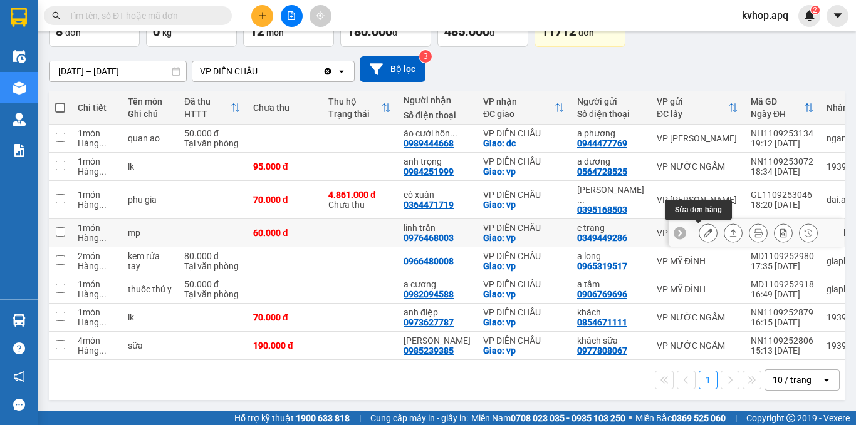
click at [699, 228] on button at bounding box center [708, 233] width 18 height 22
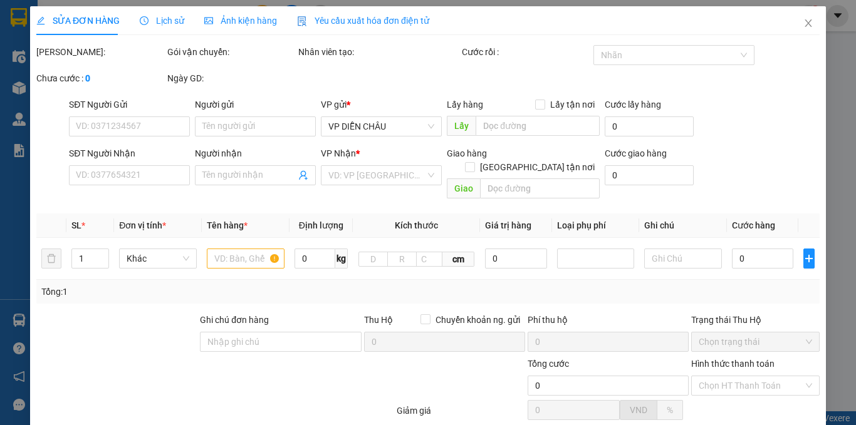
type input "0349449286"
type input "c trang"
type input "0976468003"
type input "linh trần"
checkbox input "true"
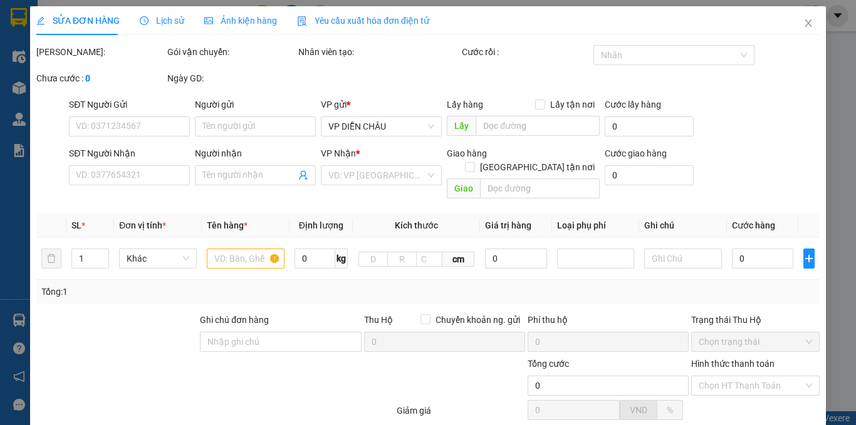
type input "vp"
type input "60.000"
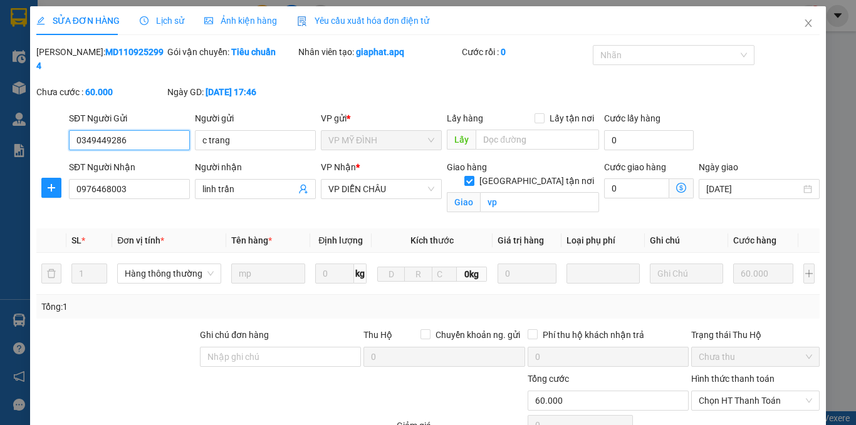
scroll to position [120, 0]
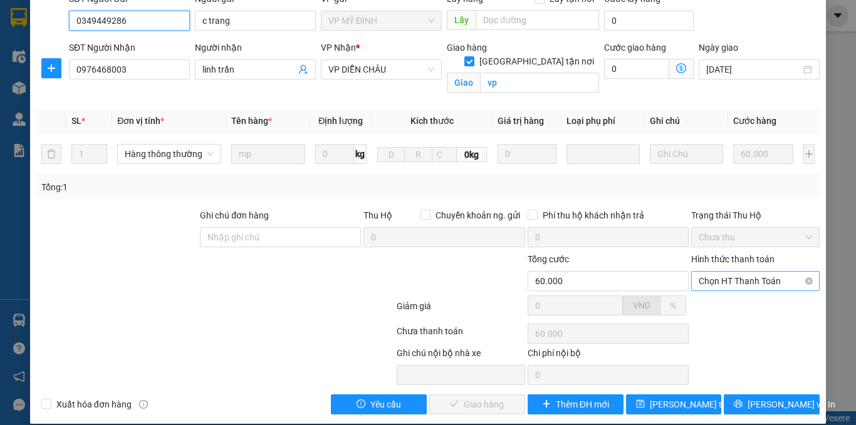
drag, startPoint x: 721, startPoint y: 263, endPoint x: 721, endPoint y: 271, distance: 8.1
click at [721, 272] on span "Chọn HT Thanh Toán" at bounding box center [755, 281] width 113 height 19
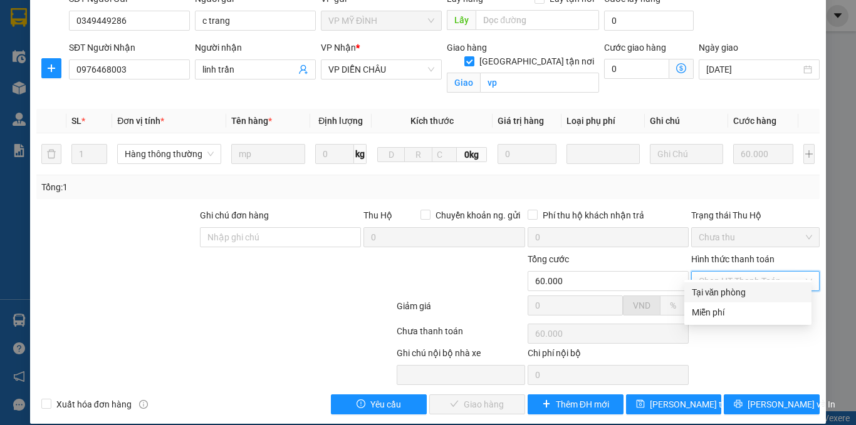
click at [719, 289] on div "Tại văn phòng" at bounding box center [748, 293] width 112 height 14
type input "0"
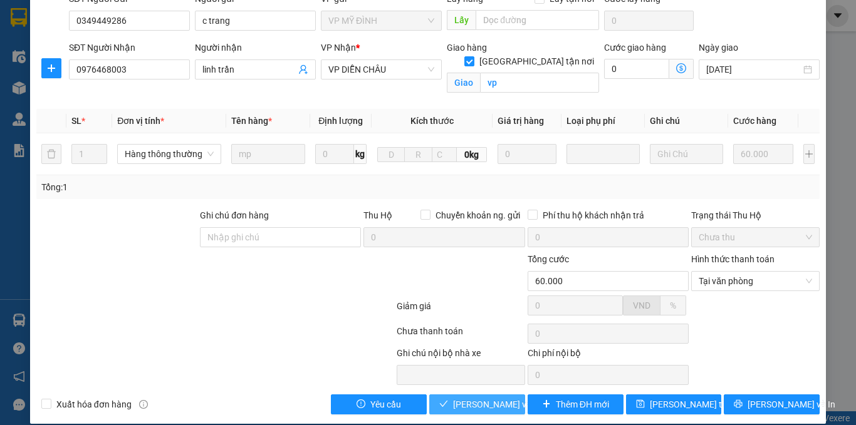
click at [444, 395] on button "[PERSON_NAME] và Giao hàng" at bounding box center [477, 405] width 96 height 20
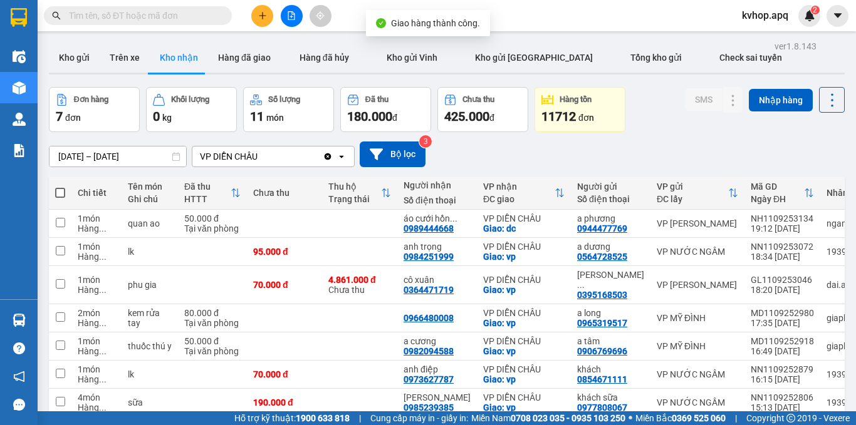
scroll to position [62, 0]
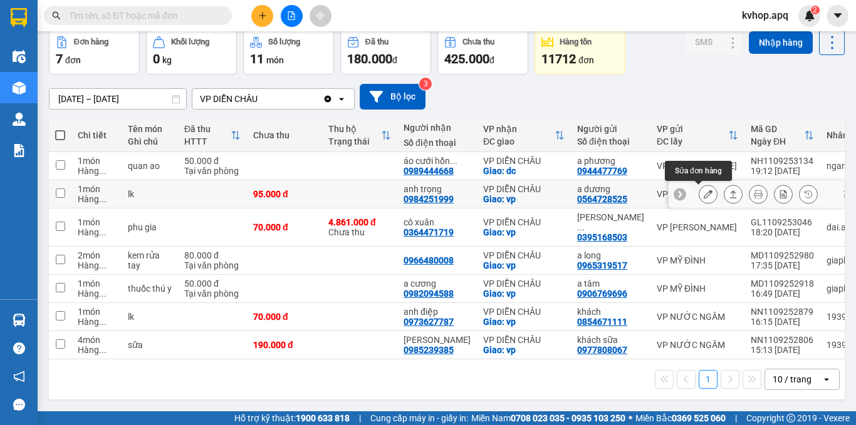
click at [704, 190] on icon at bounding box center [708, 194] width 9 height 9
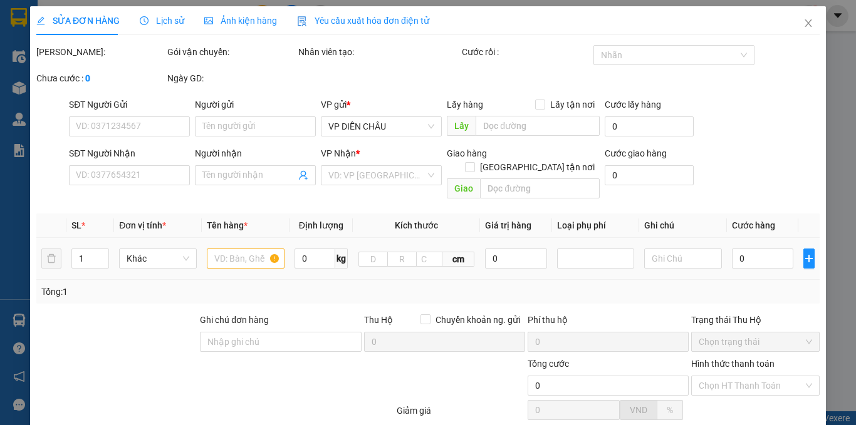
type input "0564728525"
type input "a dương"
type input "0984251999"
type input "anh trọng"
checkbox input "true"
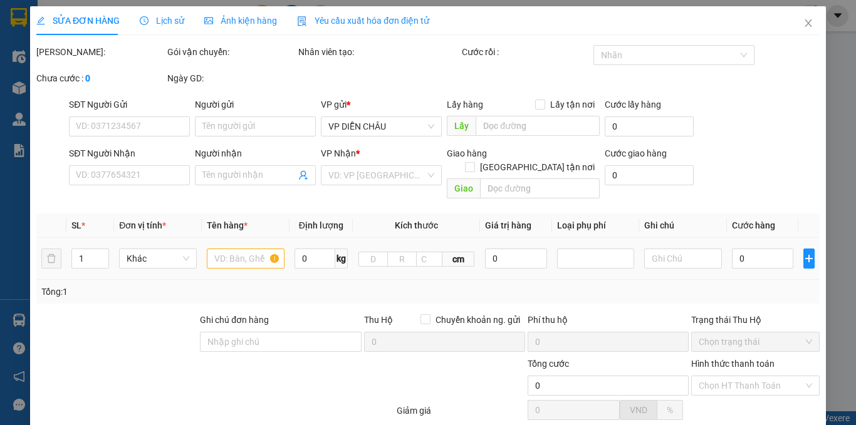
type input "vp"
type input "95.000"
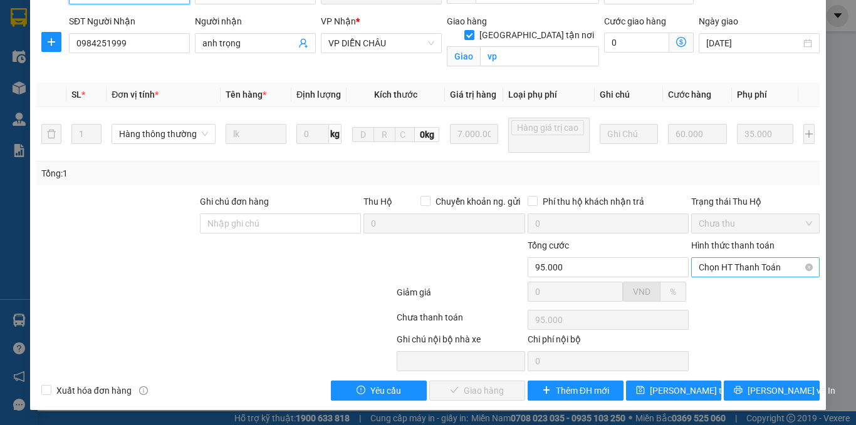
scroll to position [146, 0]
drag, startPoint x: 732, startPoint y: 258, endPoint x: 724, endPoint y: 264, distance: 10.2
click at [731, 258] on span "Chọn HT Thanh Toán" at bounding box center [755, 267] width 113 height 19
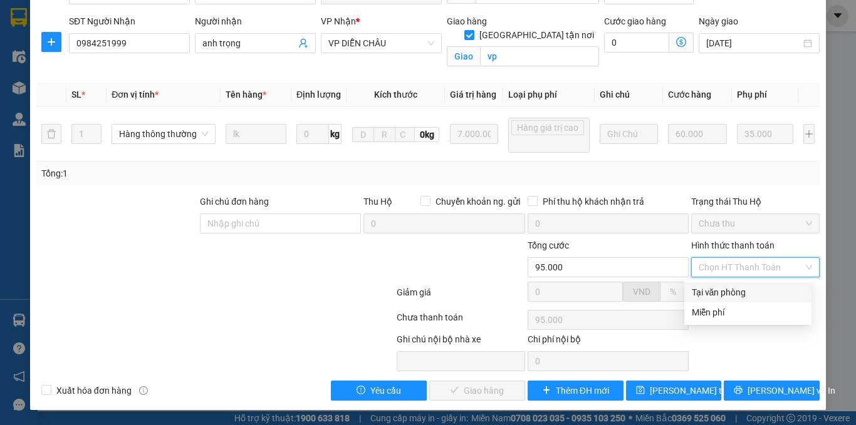
click at [711, 293] on div "Tại văn phòng" at bounding box center [748, 293] width 112 height 14
type input "0"
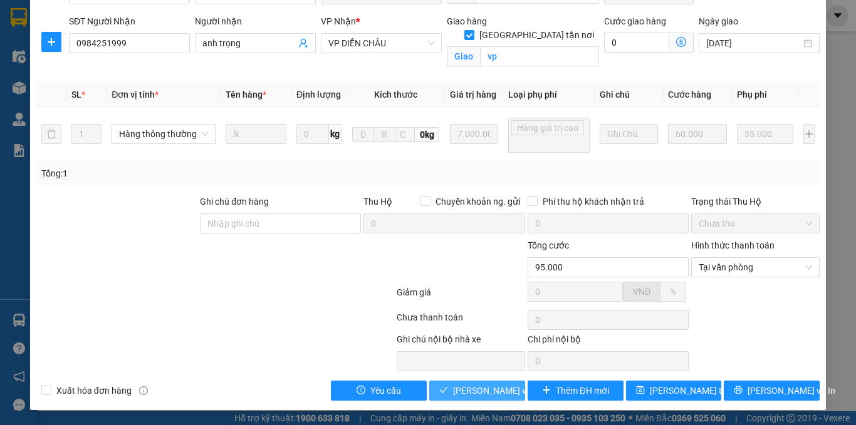
click at [429, 387] on button "[PERSON_NAME] và Giao hàng" at bounding box center [477, 391] width 96 height 20
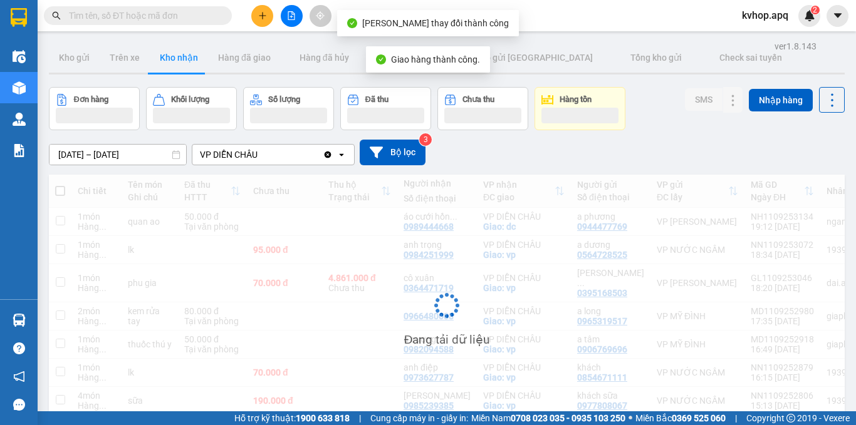
scroll to position [58, 0]
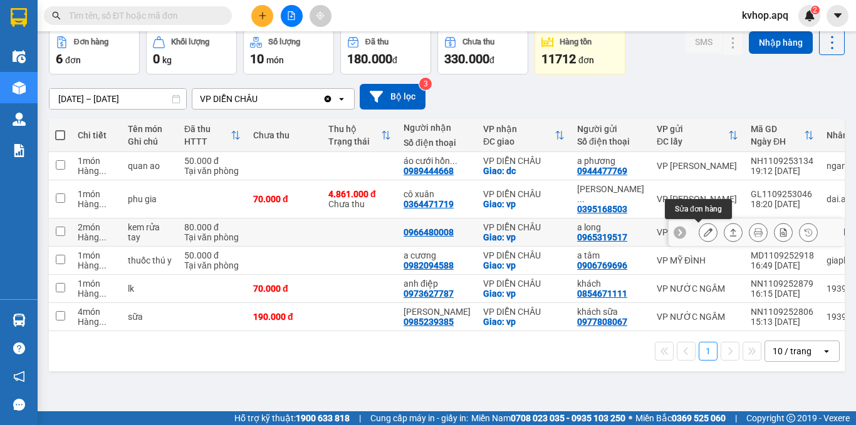
click at [699, 236] on button at bounding box center [708, 233] width 18 height 22
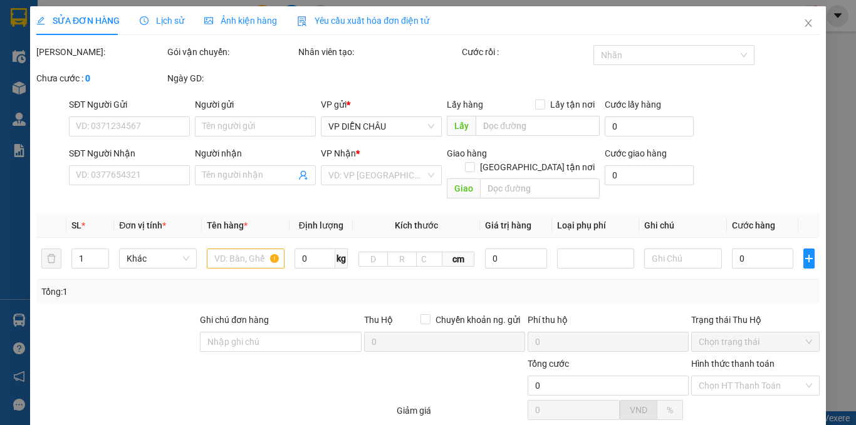
type input "0965319517"
type input "a long"
type input "0966480008"
checkbox input "true"
type input "vp"
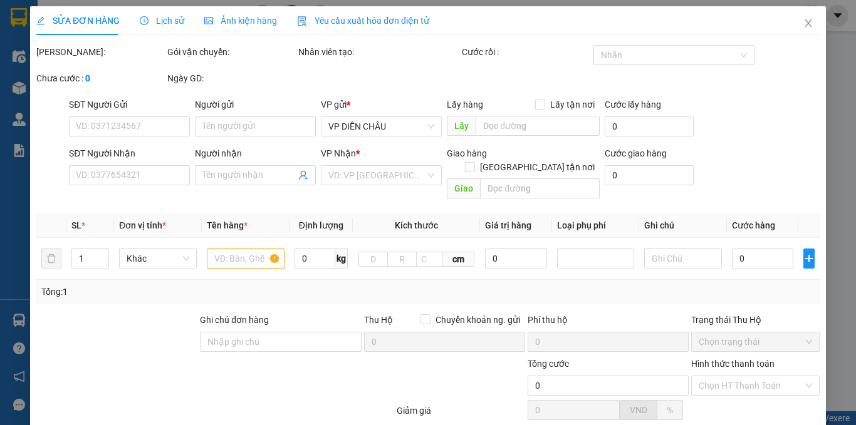
type input "80.000"
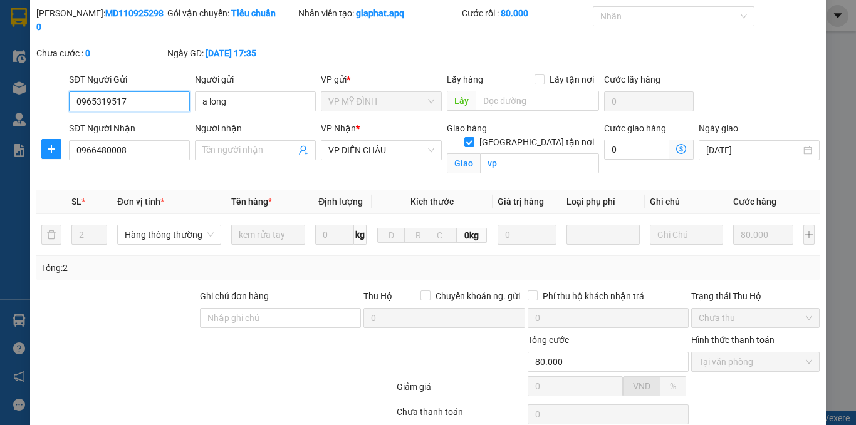
scroll to position [120, 0]
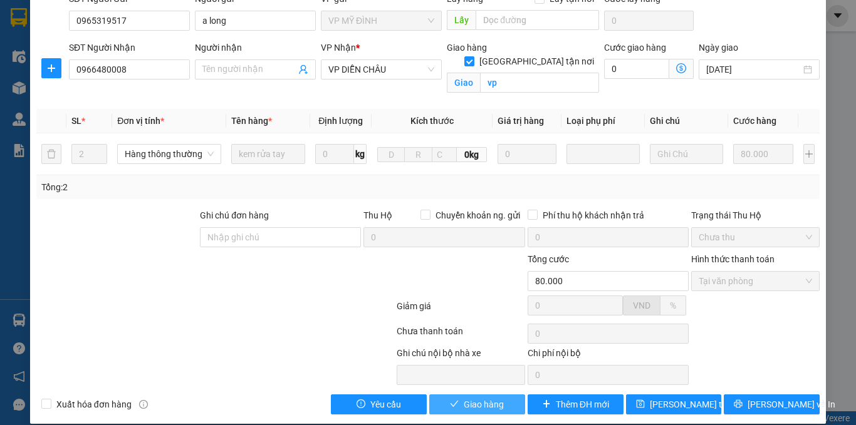
click at [469, 398] on span "Giao hàng" at bounding box center [484, 405] width 40 height 14
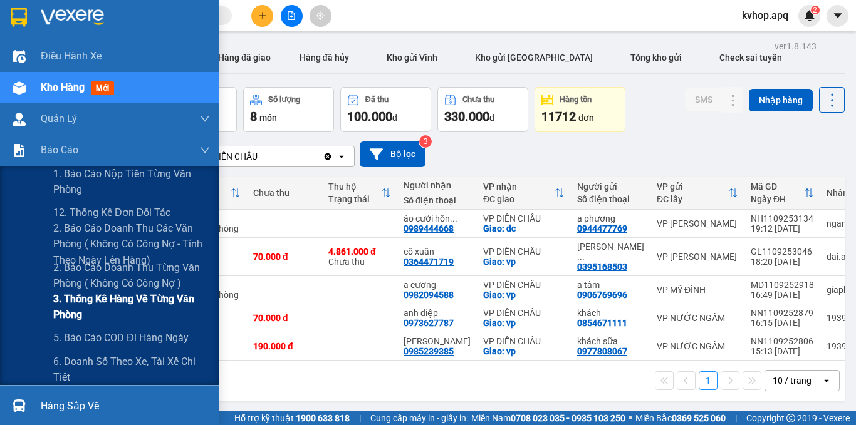
drag, startPoint x: 129, startPoint y: 303, endPoint x: 140, endPoint y: 295, distance: 13.0
click at [132, 304] on span "3. Thống kê hàng về từng văn phòng" at bounding box center [131, 306] width 157 height 31
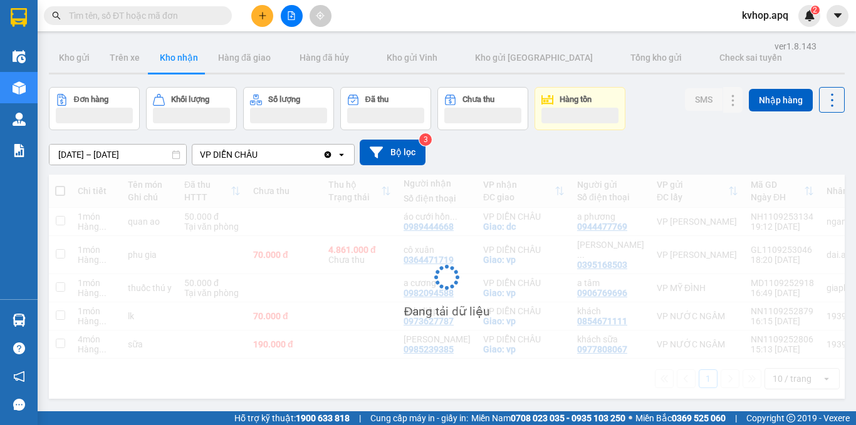
scroll to position [58, 0]
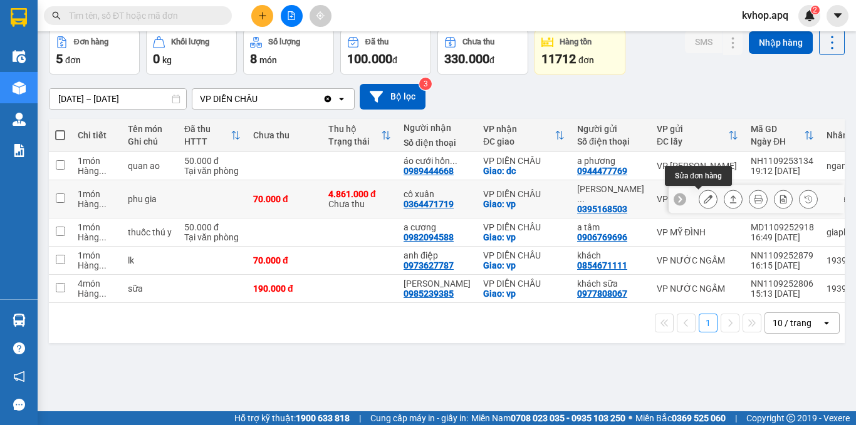
click at [704, 202] on button at bounding box center [708, 200] width 18 height 22
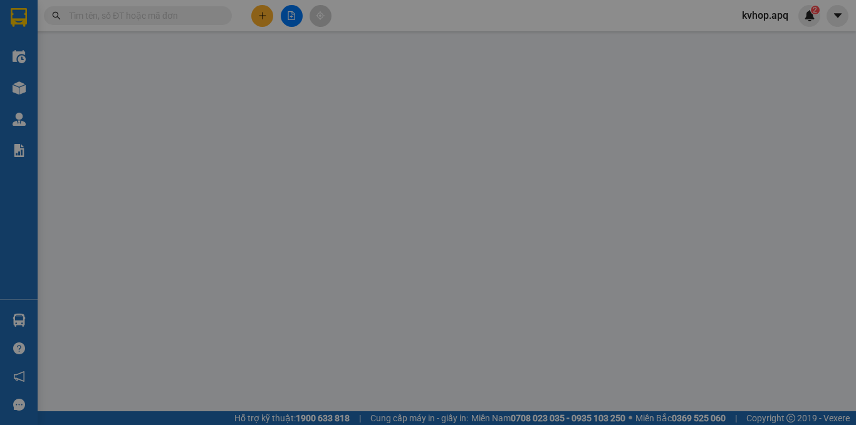
type input "0395168503"
type input "[PERSON_NAME] 020087037781 sacombank"
type input "0364471719"
type input "cô xuân"
checkbox input "true"
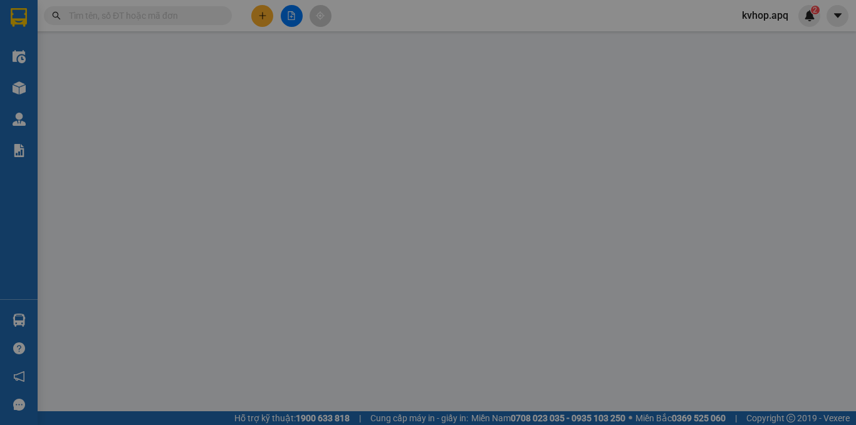
type input "vp"
type input "70.000"
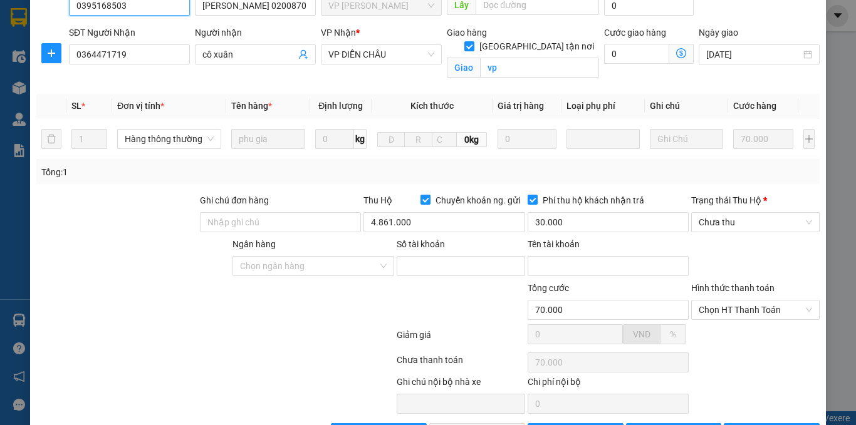
scroll to position [190, 0]
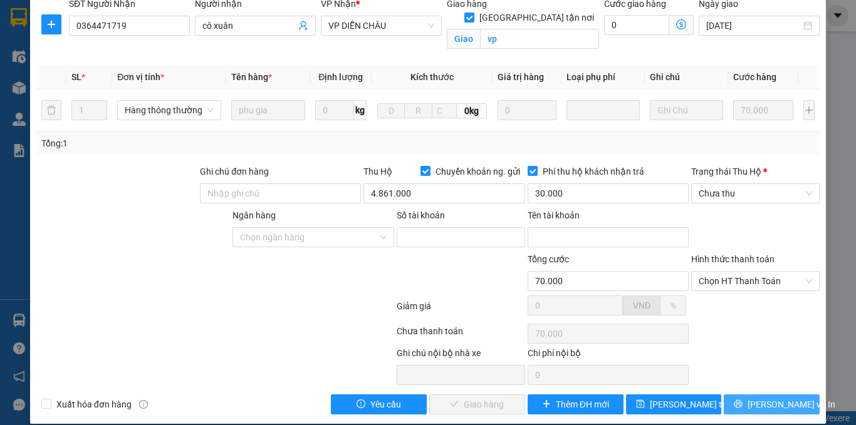
click at [737, 395] on button "[PERSON_NAME] và In" at bounding box center [772, 405] width 96 height 20
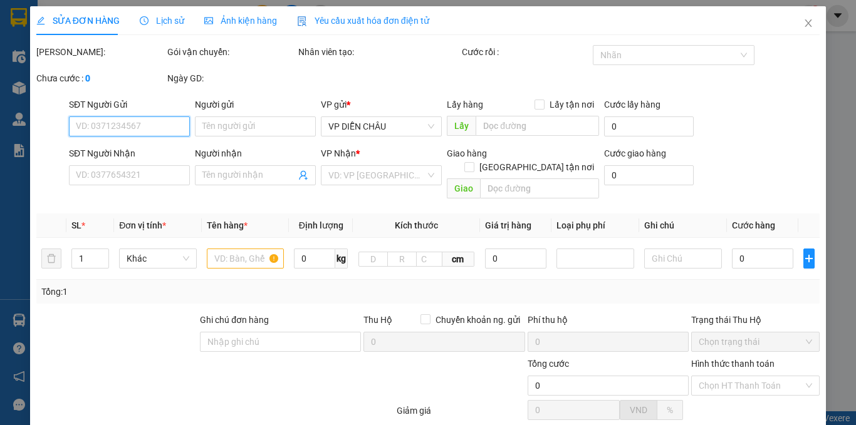
type input "0395168503"
type input "[PERSON_NAME] 020087037781 sacombank"
type input "0364471719"
type input "cô xuân"
checkbox input "true"
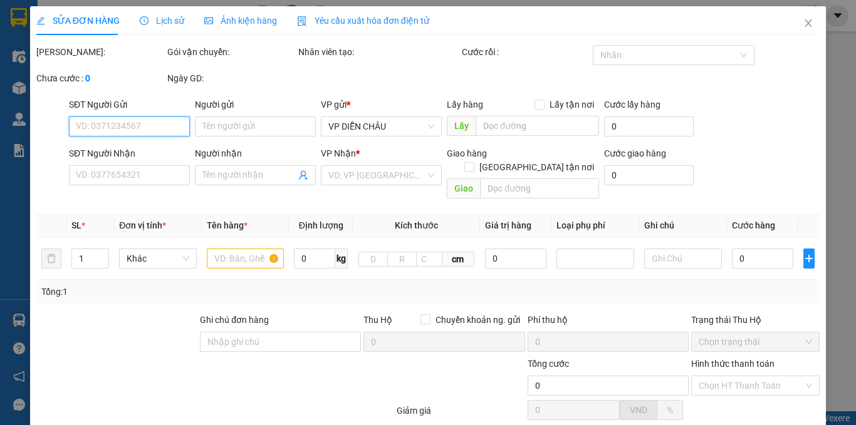
type input "vp"
type input "70.000"
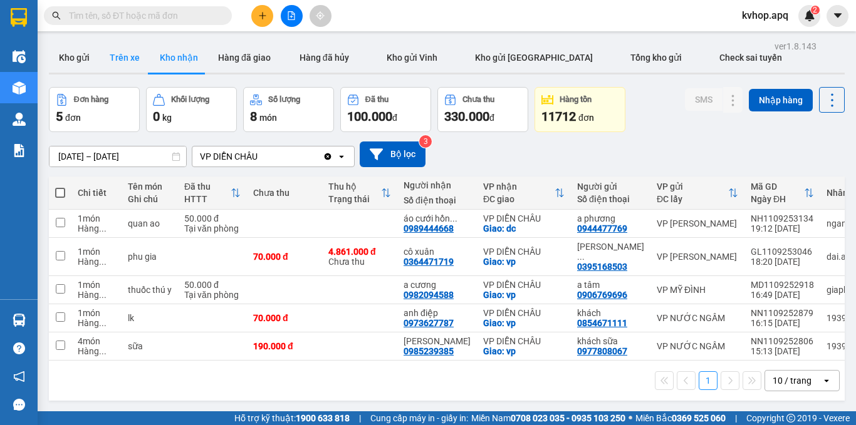
click at [117, 54] on button "Trên xe" at bounding box center [125, 58] width 50 height 30
type input "[DATE] – [DATE]"
